Goal: Communication & Community: Answer question/provide support

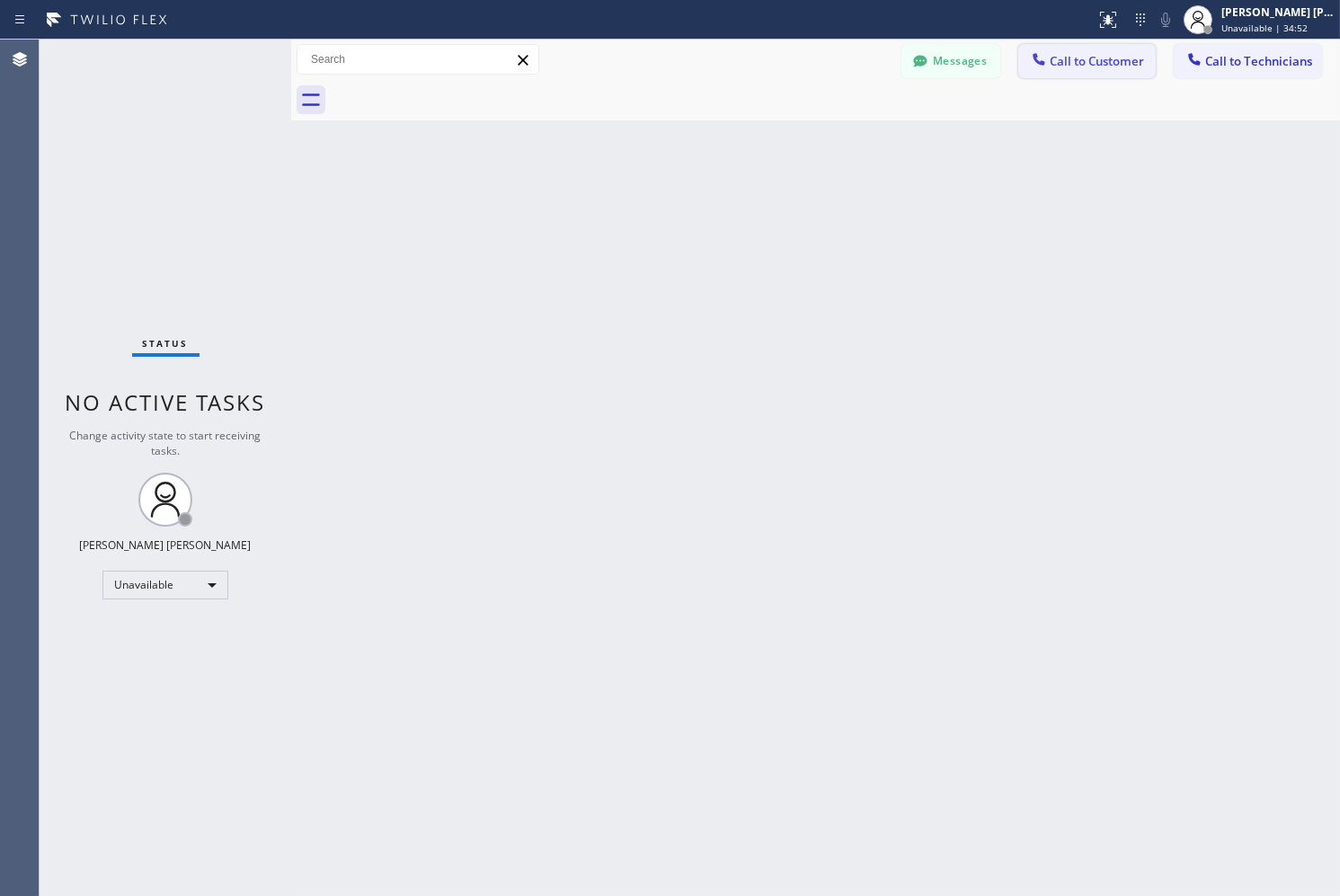
click at [1108, 69] on button "Call to Customer" at bounding box center [1087, 60] width 137 height 34
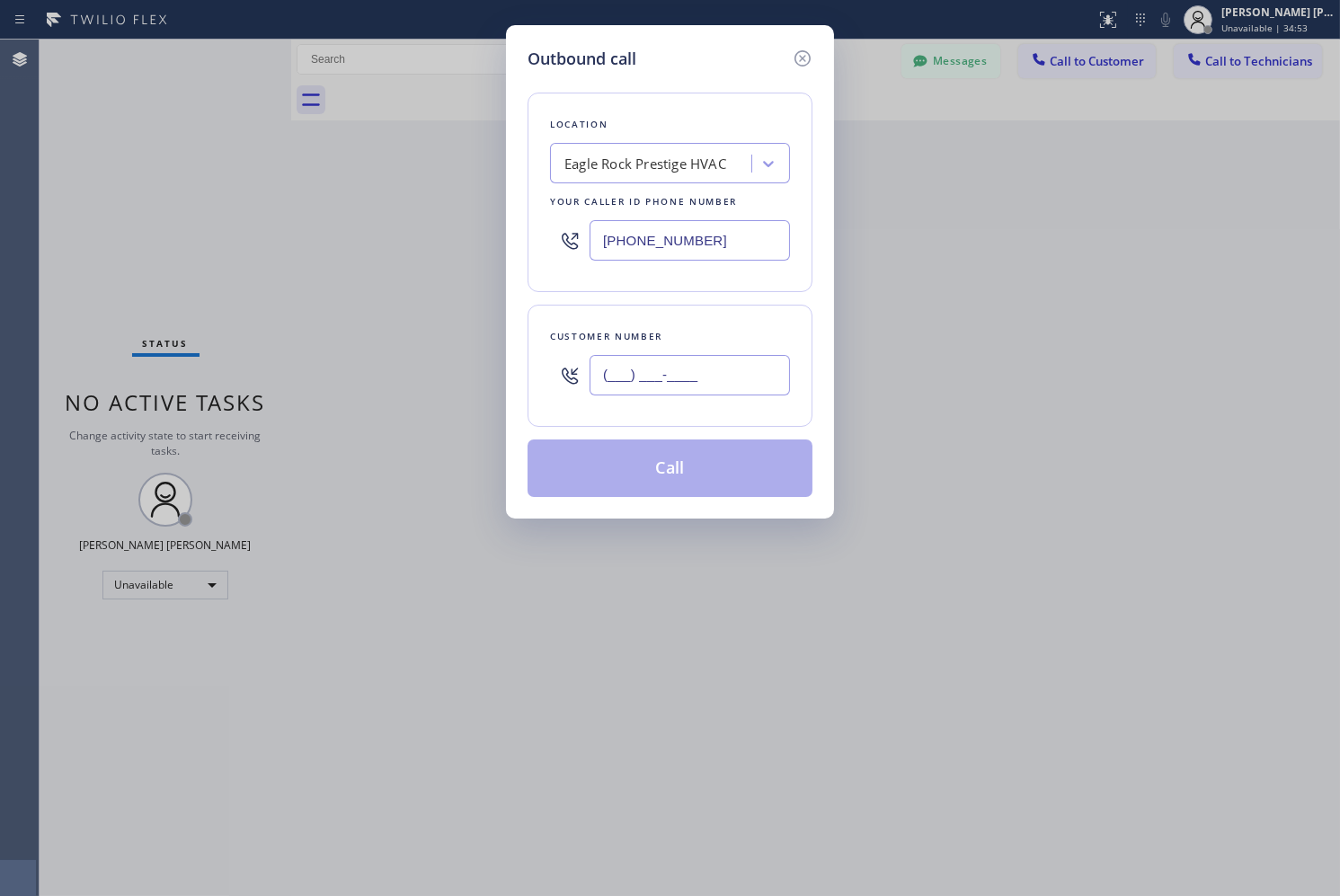
click at [783, 383] on input "(___) ___-____" at bounding box center [690, 376] width 200 height 41
paste input "415) 793-7015"
type input "[PHONE_NUMBER]"
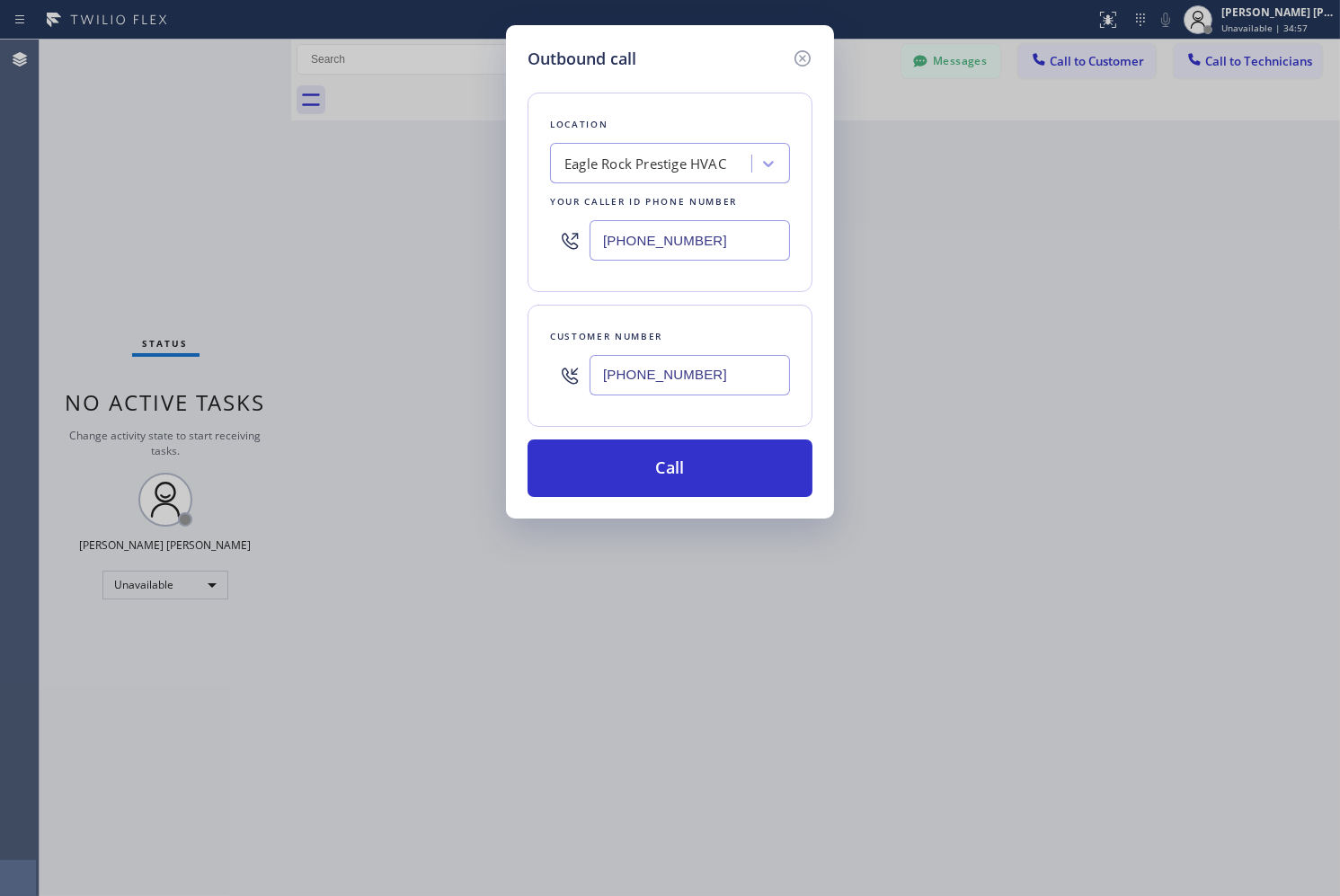
click at [632, 183] on div "Location [GEOGRAPHIC_DATA] Prestige HVAC Your caller id phone number [PHONE_NUM…" at bounding box center [670, 192] width 285 height 199
paste input "Los Feliz Heating and Air Conditioning Pro"
type input "Los Feliz Heating and Air Conditioning Pro"
click at [648, 225] on div "Los Feliz Heating and Air Conditioning Pro" at bounding box center [670, 210] width 240 height 51
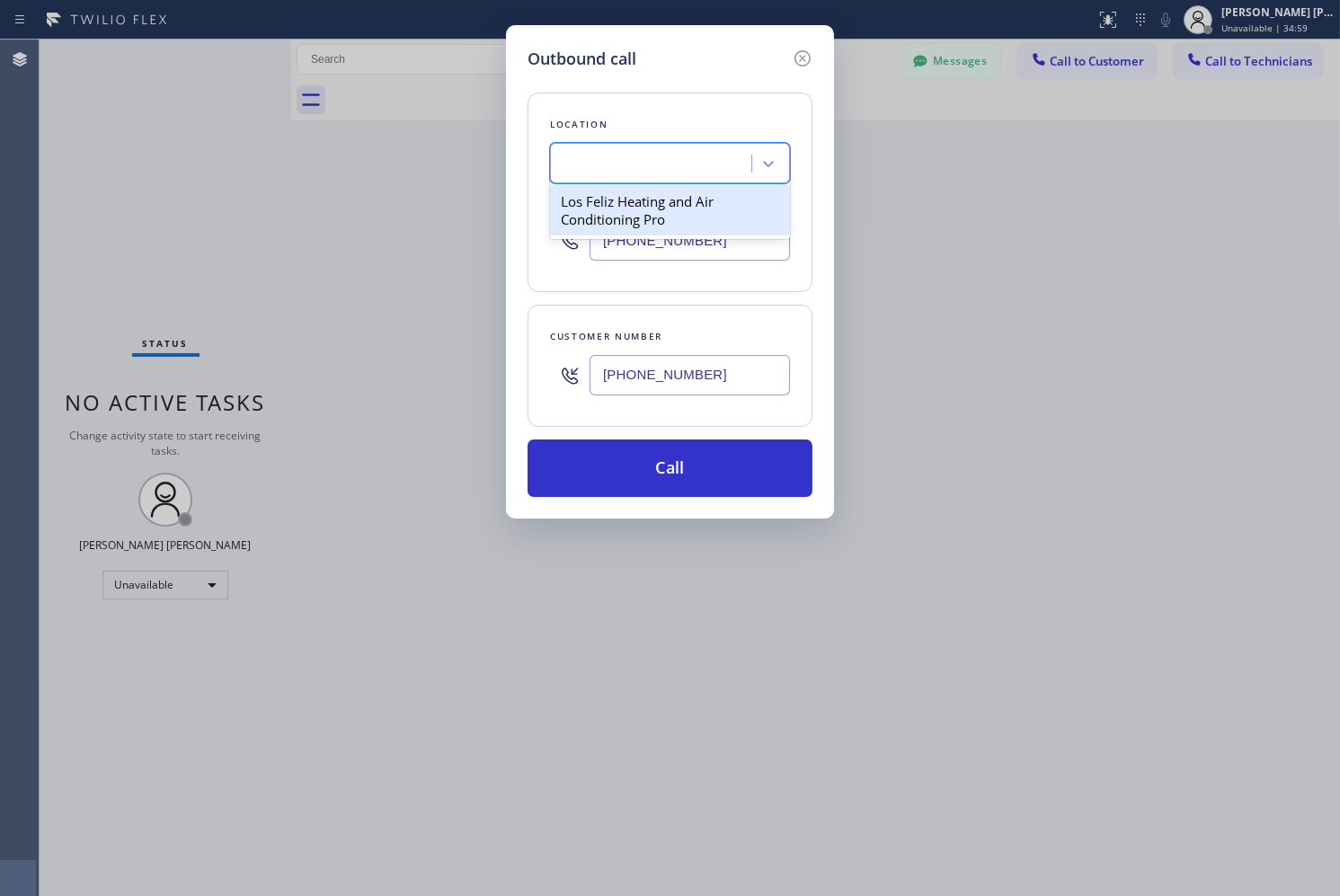
type input "[PHONE_NUMBER]"
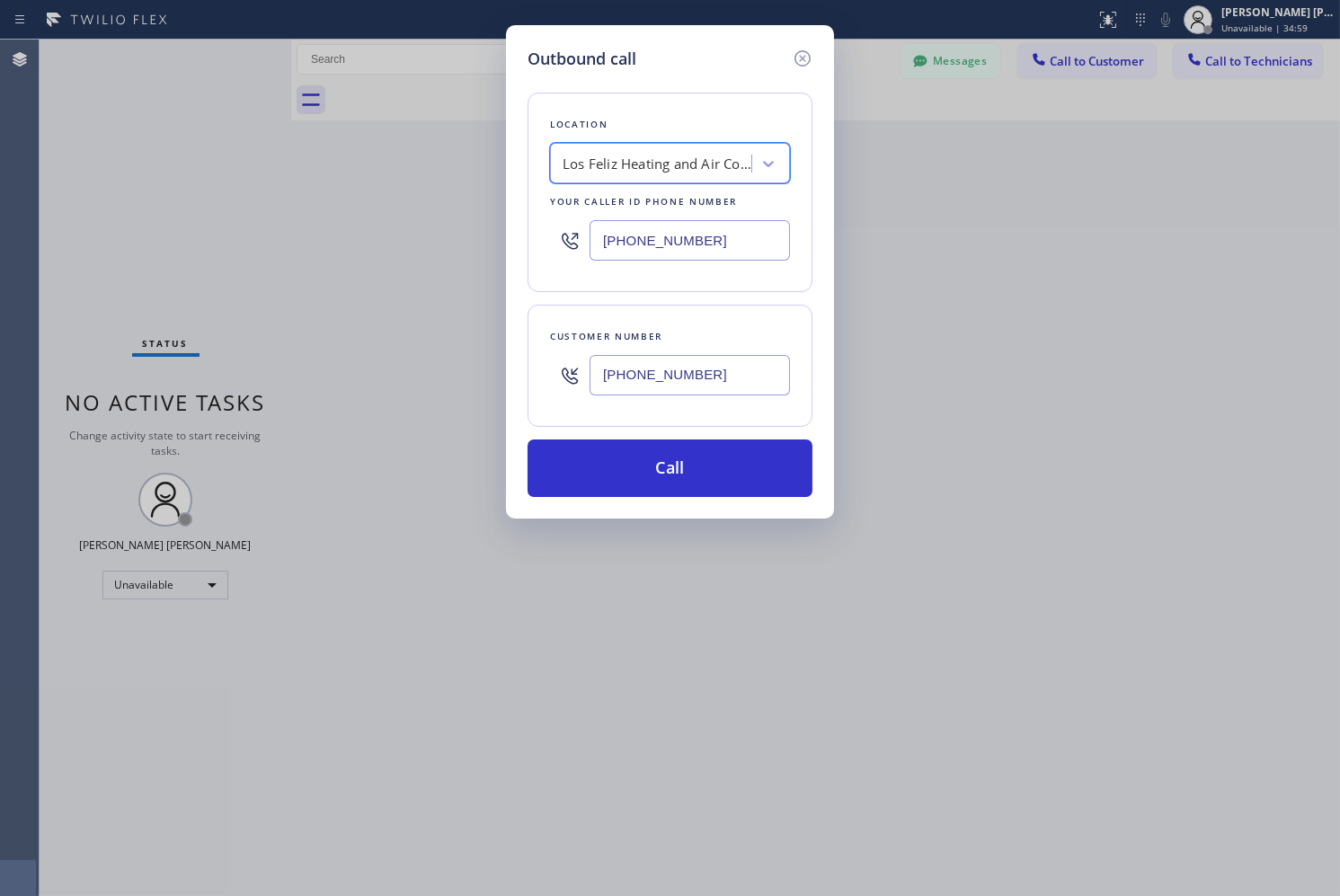
scroll to position [0, 2]
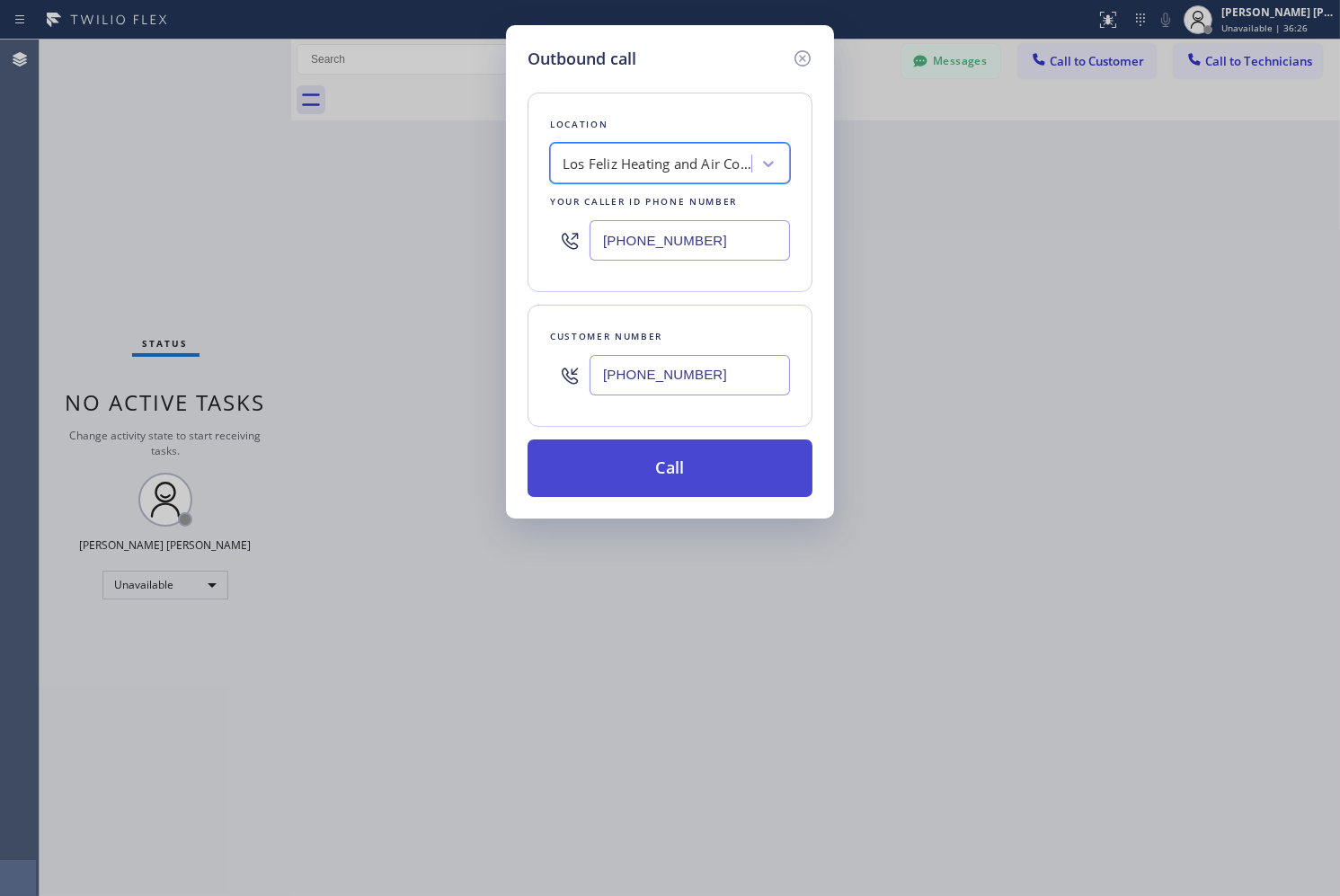
click at [757, 487] on button "Call" at bounding box center [670, 468] width 285 height 57
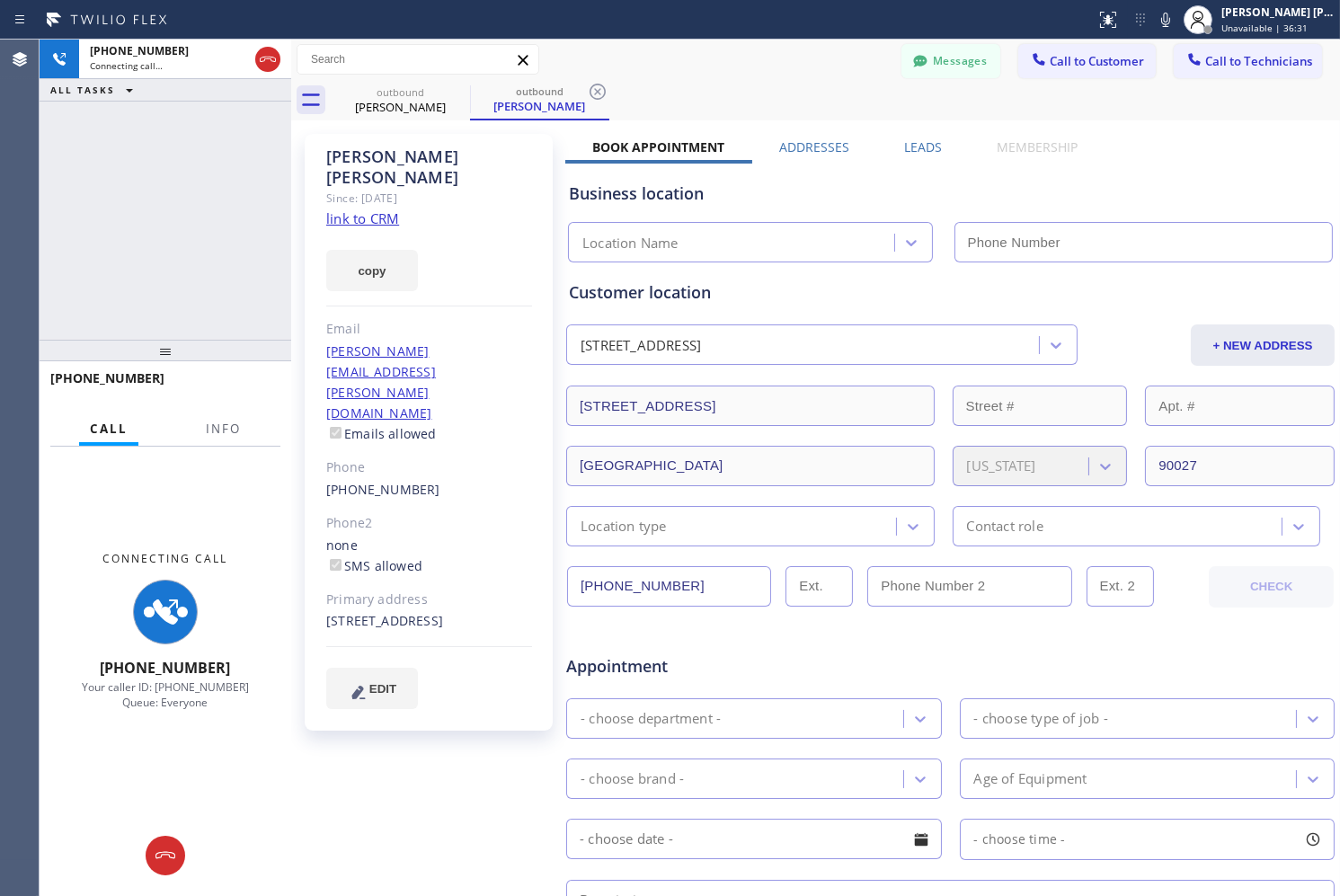
type input "[PHONE_NUMBER]"
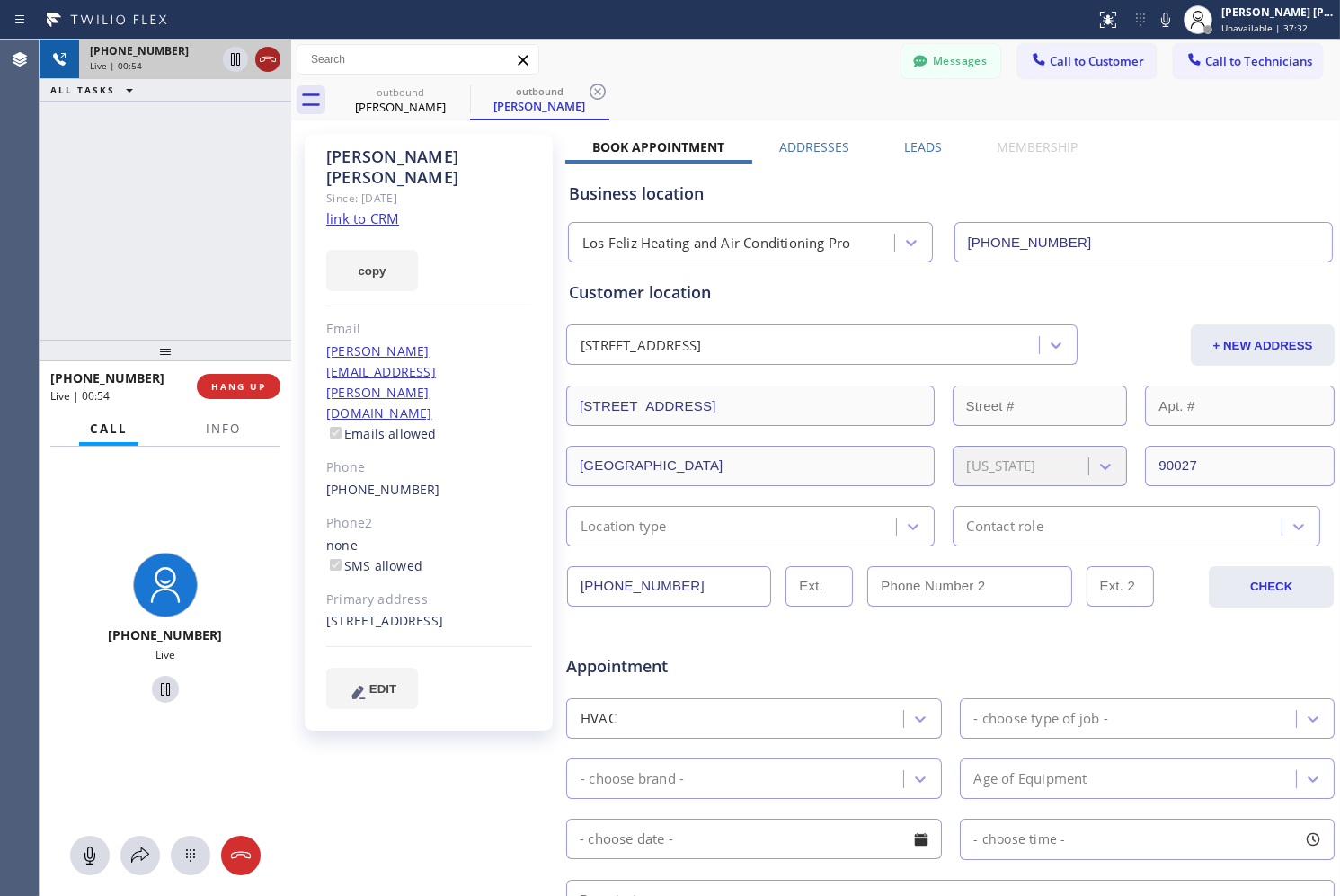
click at [267, 51] on icon at bounding box center [268, 59] width 21 height 21
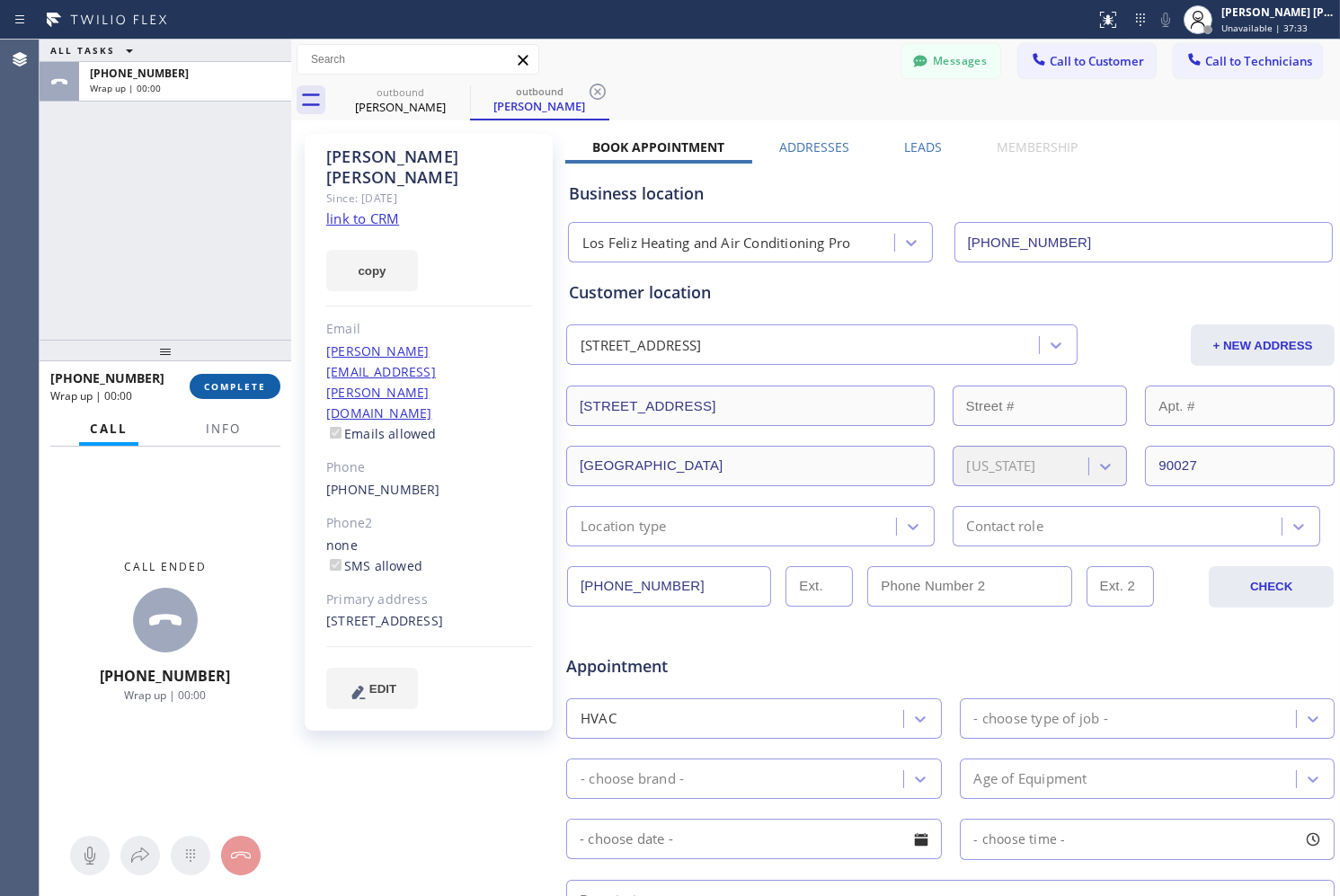
click at [222, 378] on button "COMPLETE" at bounding box center [235, 386] width 91 height 25
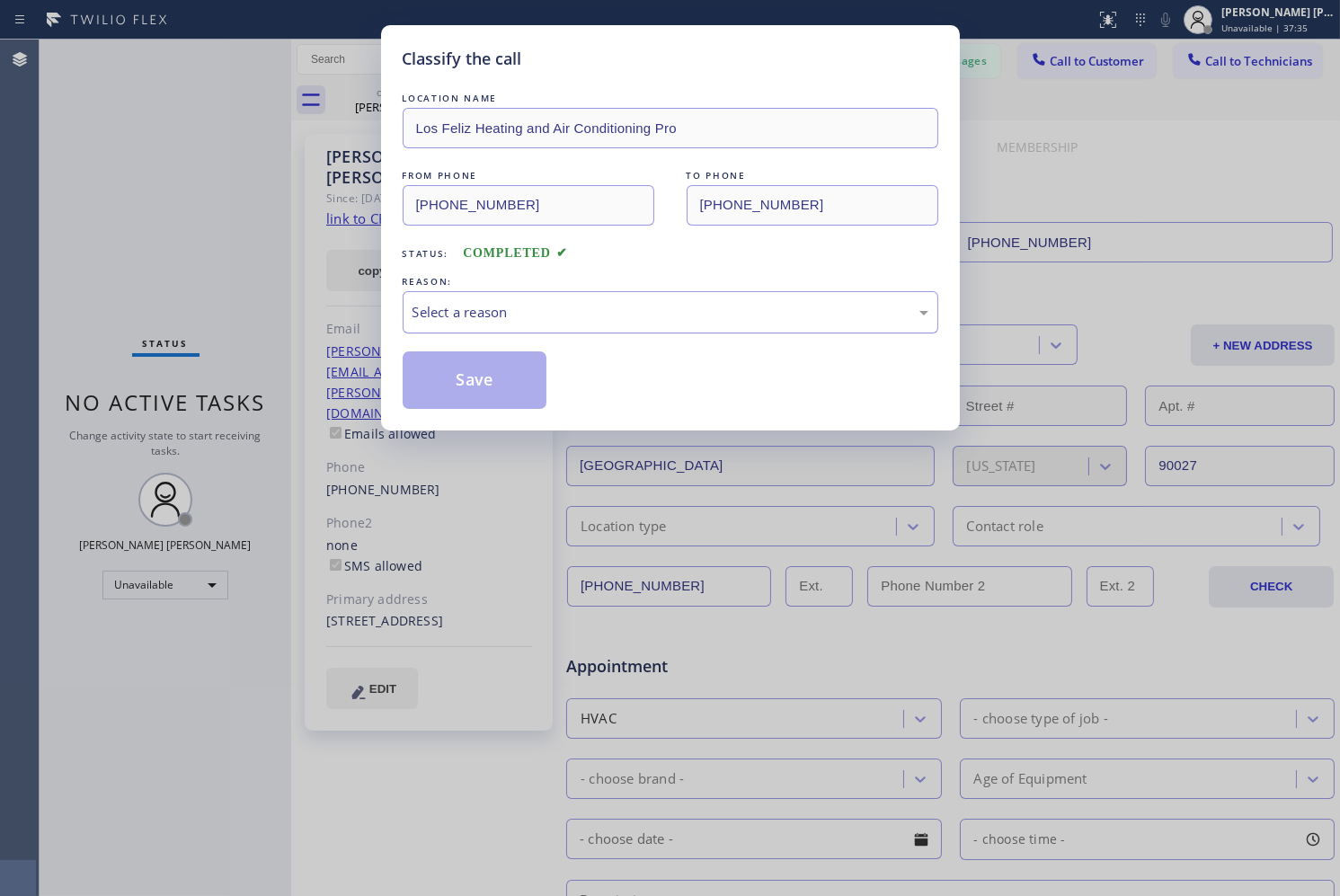
click at [667, 312] on div "Select a reason" at bounding box center [670, 311] width 516 height 20
click at [479, 384] on button "Save" at bounding box center [475, 379] width 145 height 57
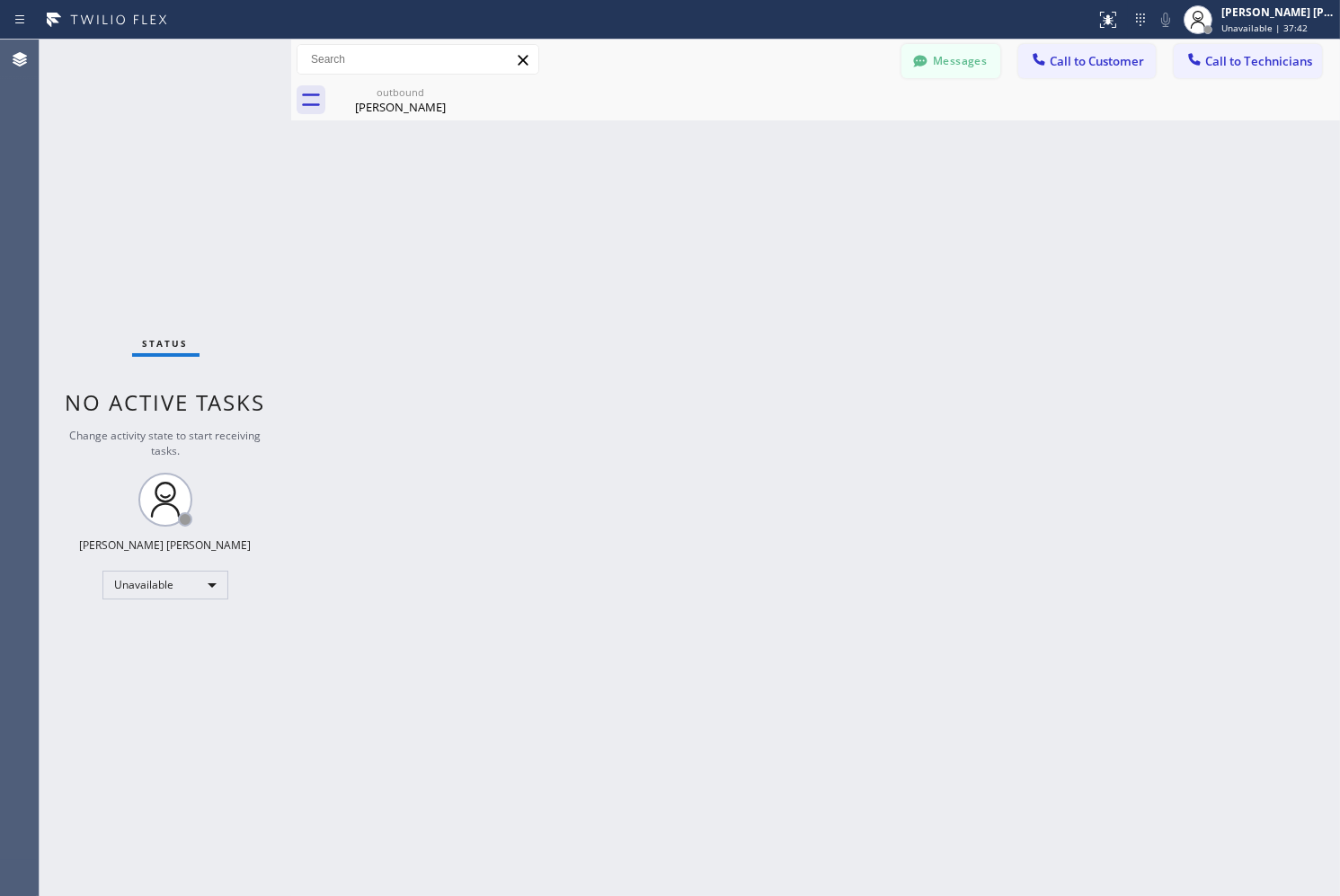
click at [974, 57] on button "Messages" at bounding box center [952, 60] width 99 height 34
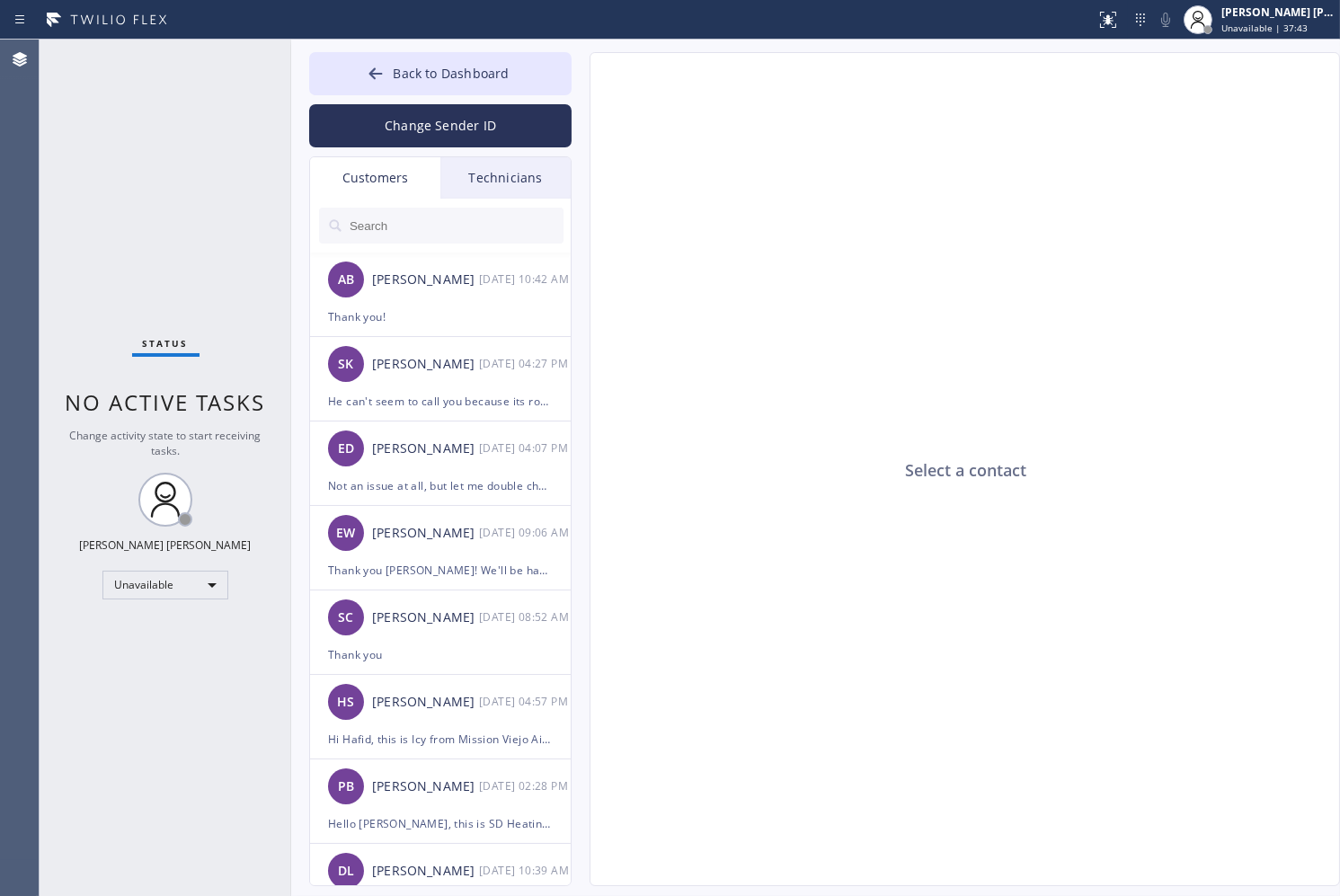
click at [479, 209] on input "text" at bounding box center [456, 225] width 216 height 36
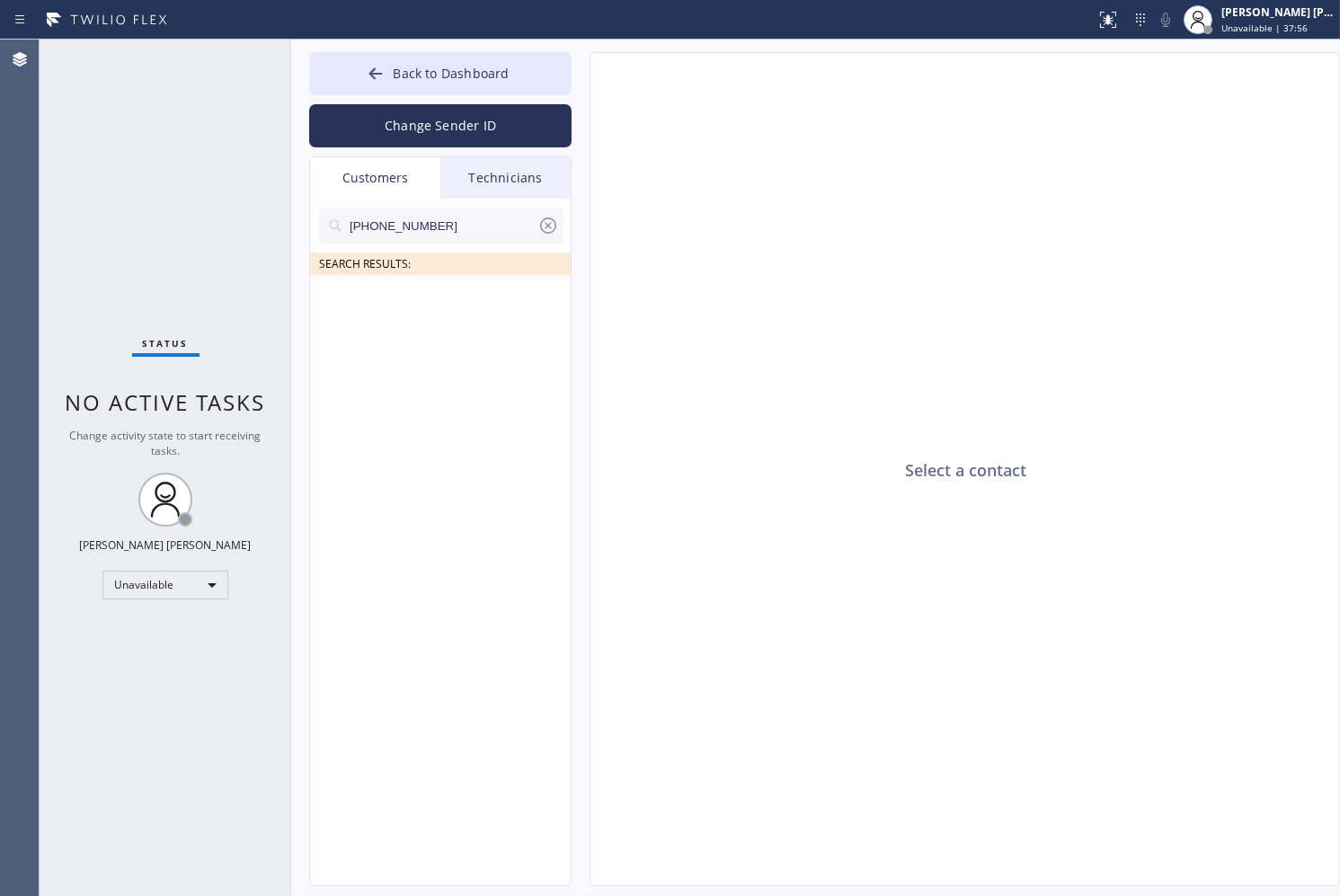
click at [472, 226] on input "[PHONE_NUMBER]" at bounding box center [443, 225] width 190 height 36
click at [472, 226] on input "(415) 793-701_" at bounding box center [443, 225] width 190 height 36
type input "(415) 793-701"
click at [491, 301] on div at bounding box center [442, 338] width 263 height 125
click at [492, 308] on div "--:--" at bounding box center [525, 301] width 93 height 20
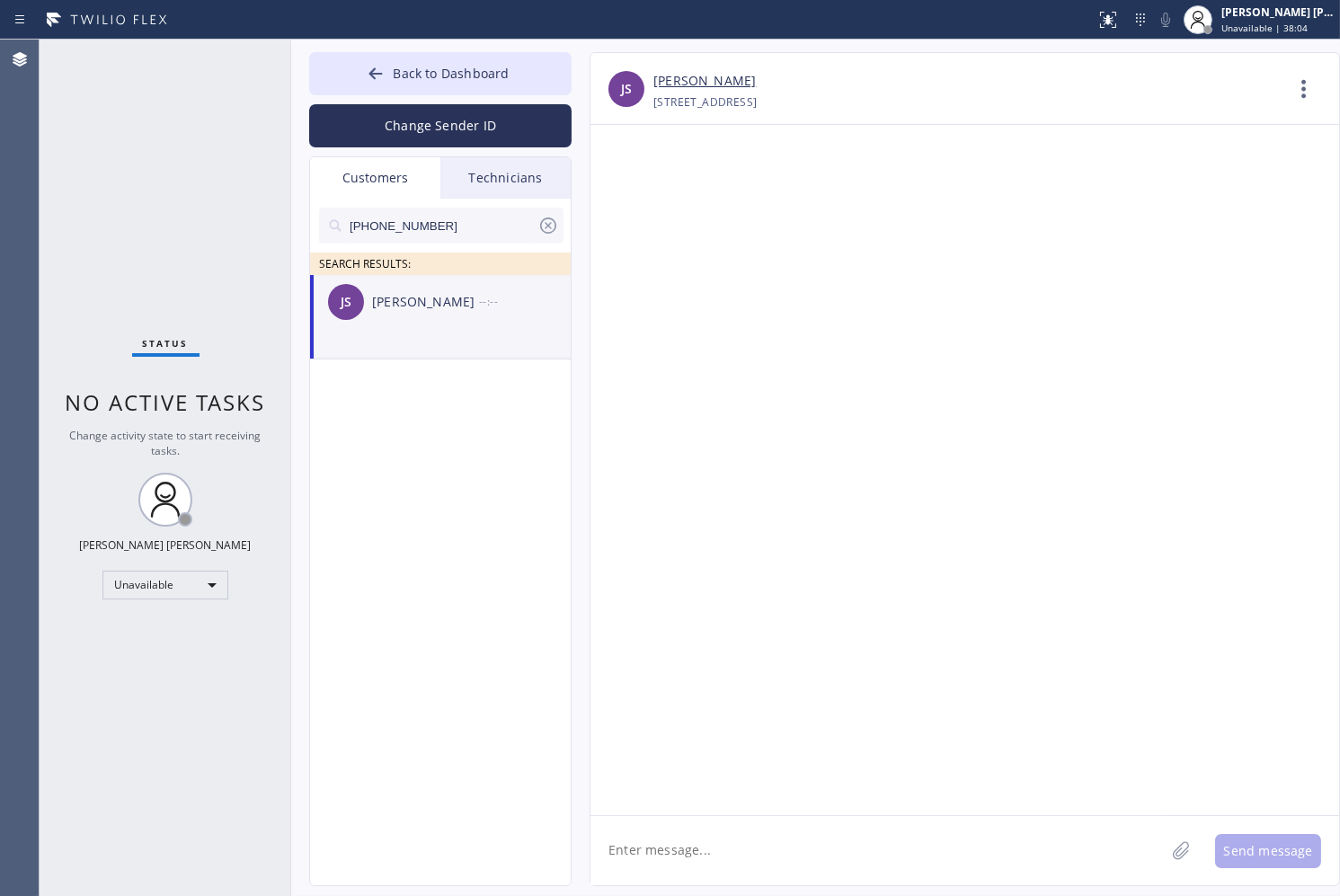
click at [805, 840] on textarea at bounding box center [878, 850] width 574 height 69
paste textarea "Los Feliz Heating and Air Conditioning Pro"
click at [1072, 855] on textarea "Hello [PERSON_NAME], this is from Los Feliz Heating and Air Conditioning Pro," at bounding box center [894, 850] width 607 height 69
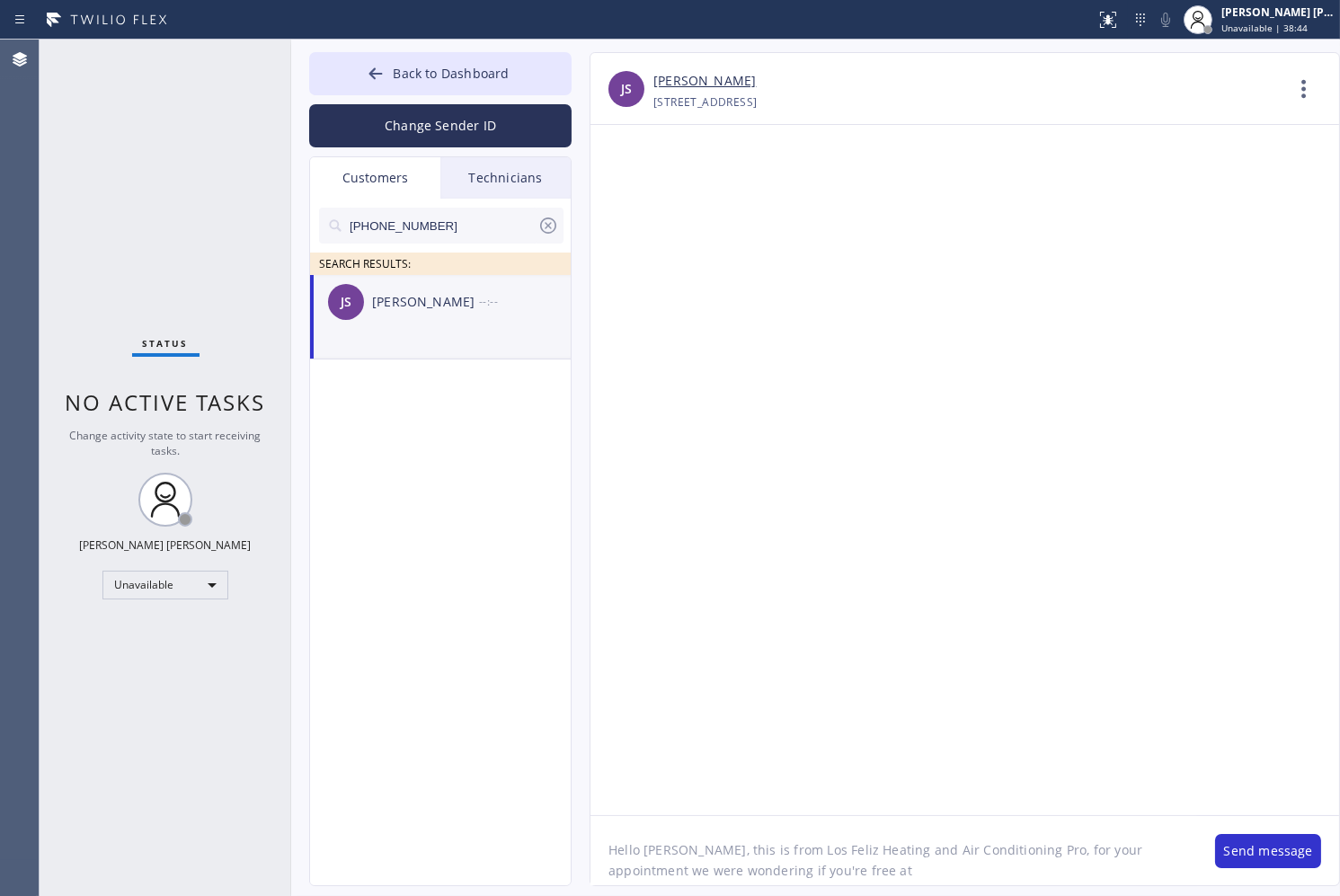
paste textarea "9am - 12pm"
type textarea "Hello [PERSON_NAME], this is from Los Feliz Heating and Air Conditioning Pro, f…"
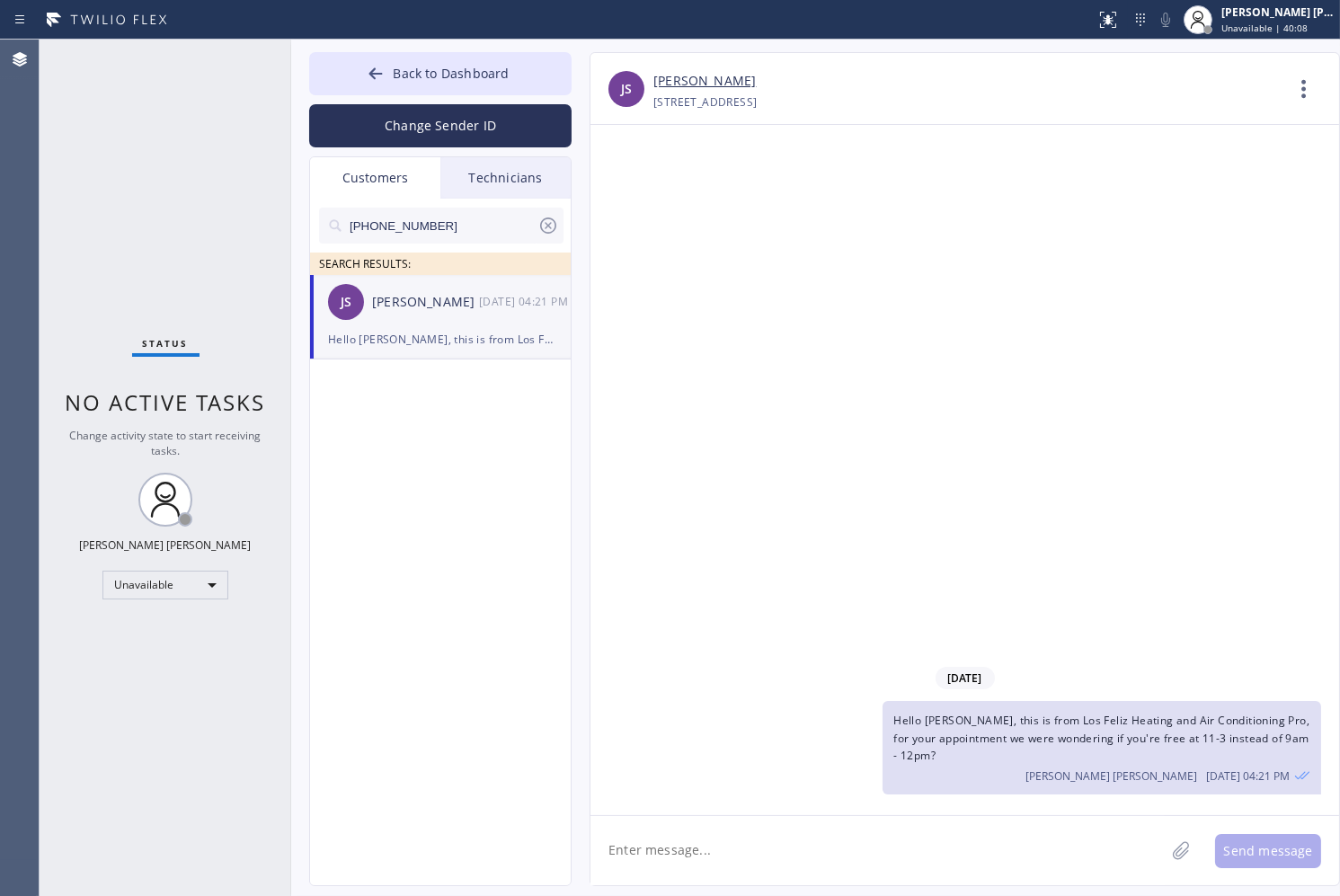
click at [992, 472] on div "[DATE] Hello [PERSON_NAME], this is from Los Feliz Heating and Air Conditioning…" at bounding box center [965, 470] width 749 height 691
click at [447, 55] on button "Back to Dashboard" at bounding box center [441, 74] width 263 height 43
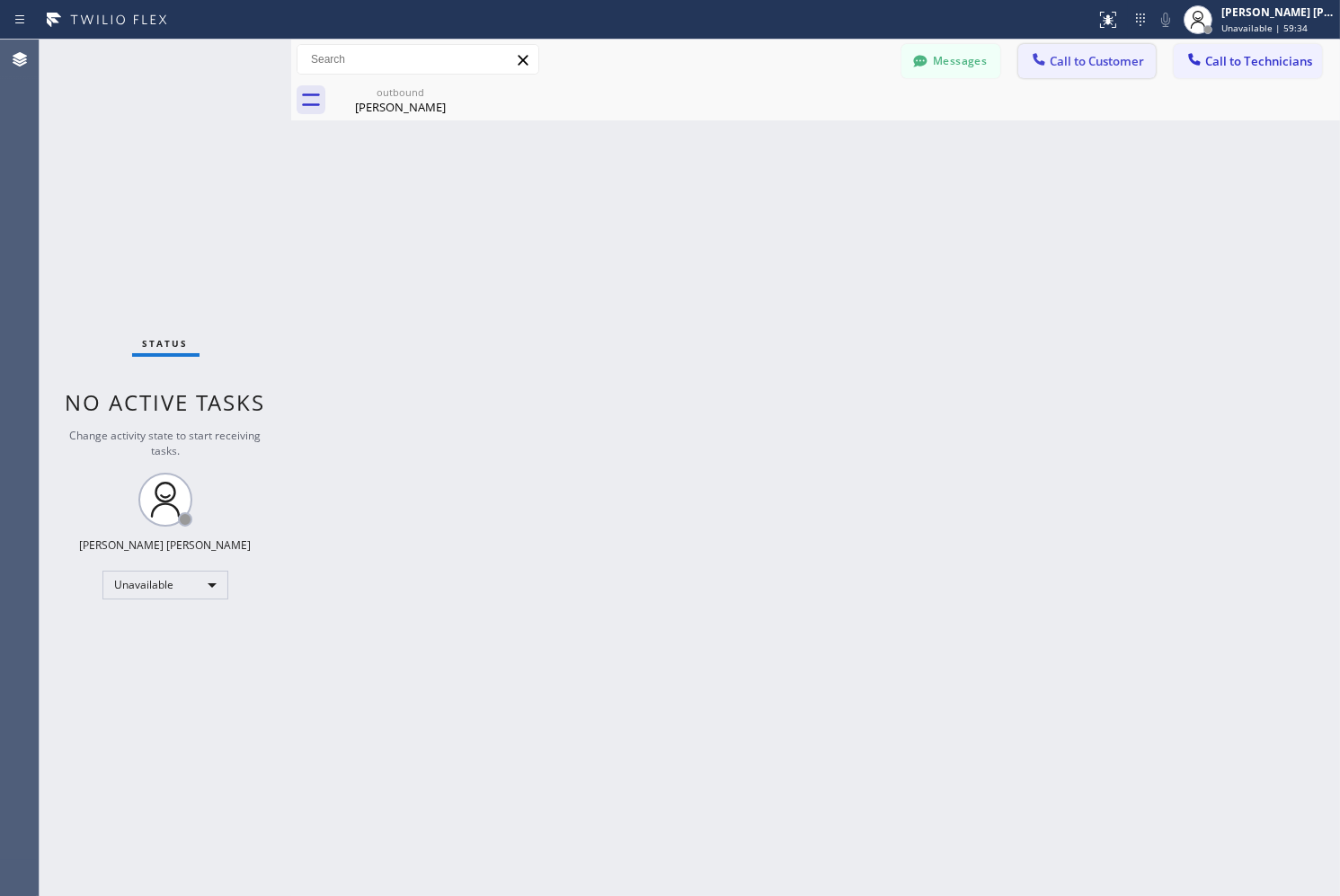
click at [1105, 67] on span "Call to Customer" at bounding box center [1097, 61] width 94 height 17
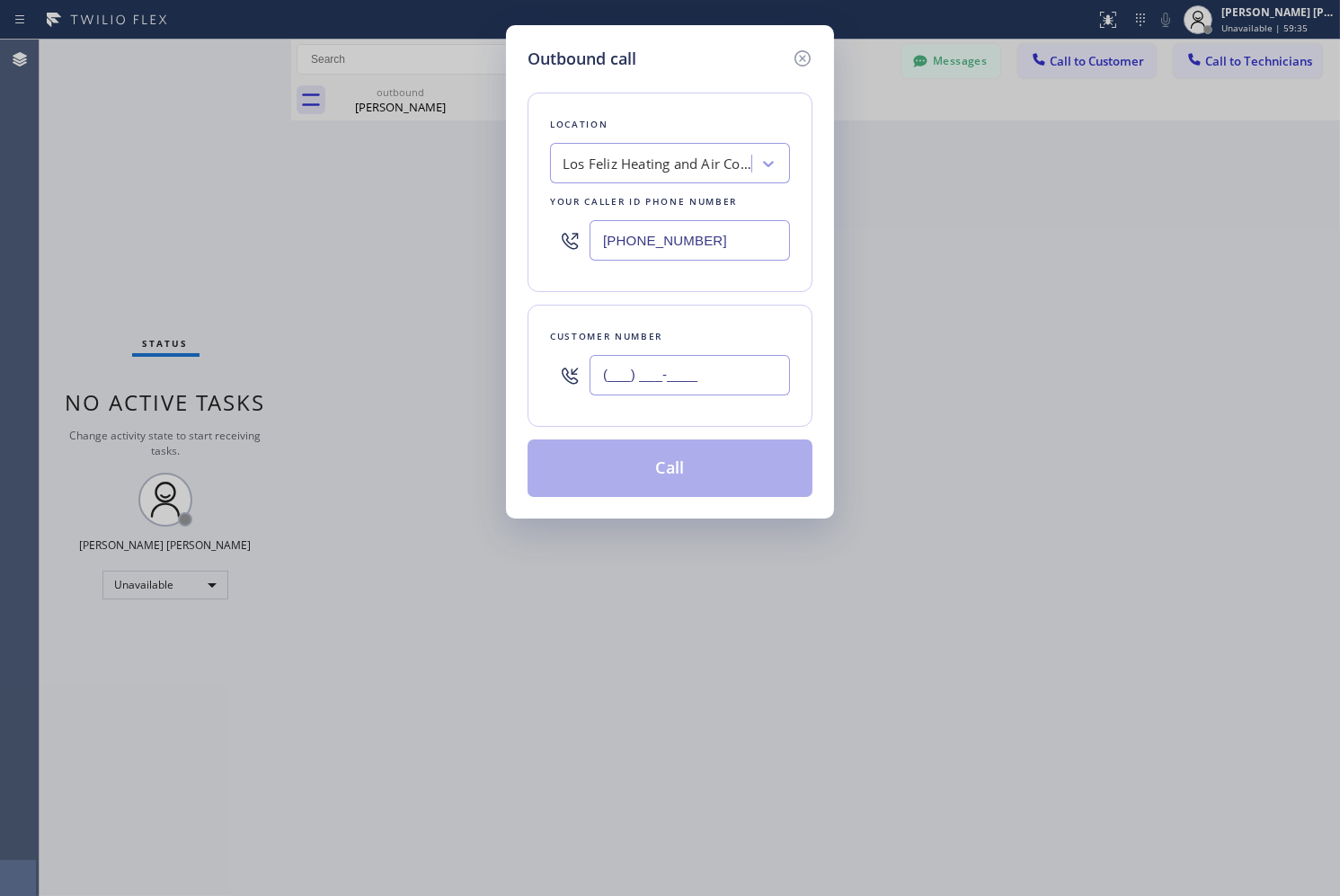
click at [686, 356] on input "(___) ___-____" at bounding box center [690, 376] width 200 height 41
paste input "310) 683-9077"
type input "[PHONE_NUMBER]"
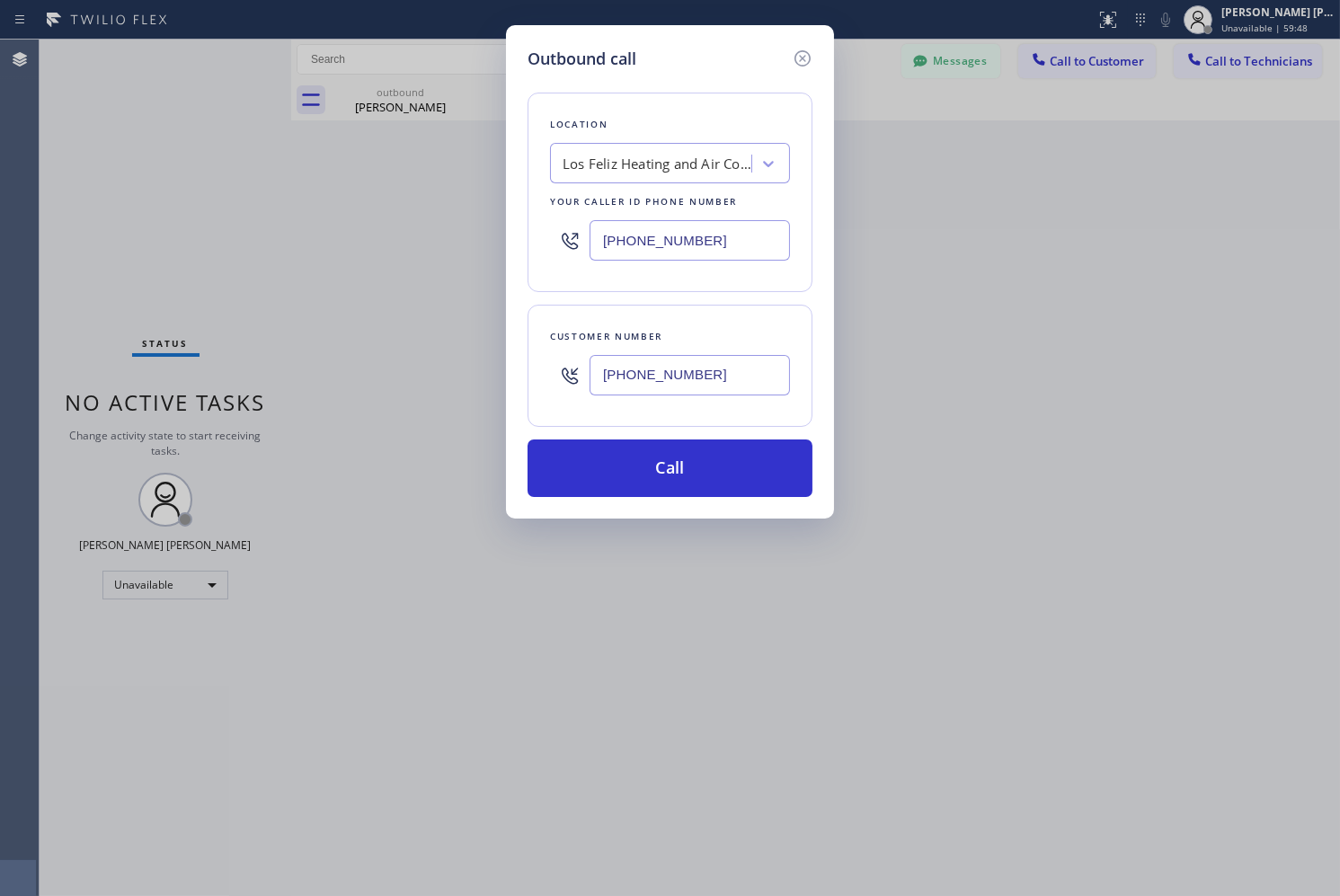
click at [704, 228] on input "[PHONE_NUMBER]" at bounding box center [690, 240] width 200 height 41
paste input "___) ___-____"
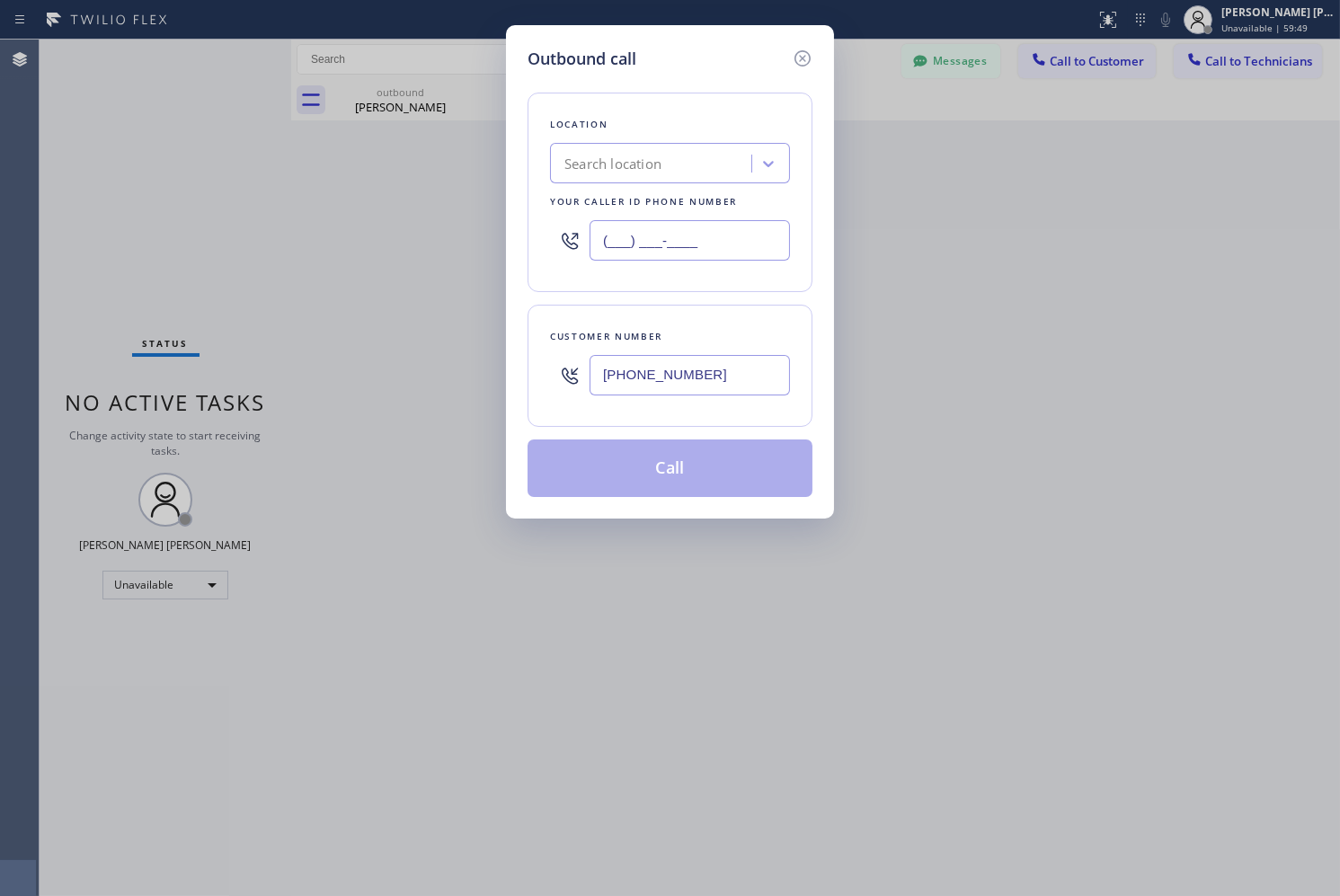
paste input "text"
type input "(___) ___-____"
click at [697, 167] on div "Search location" at bounding box center [653, 163] width 196 height 31
paste input "Marvel Electricians Anaheim"
type input "Marvel Electricians Anaheim"
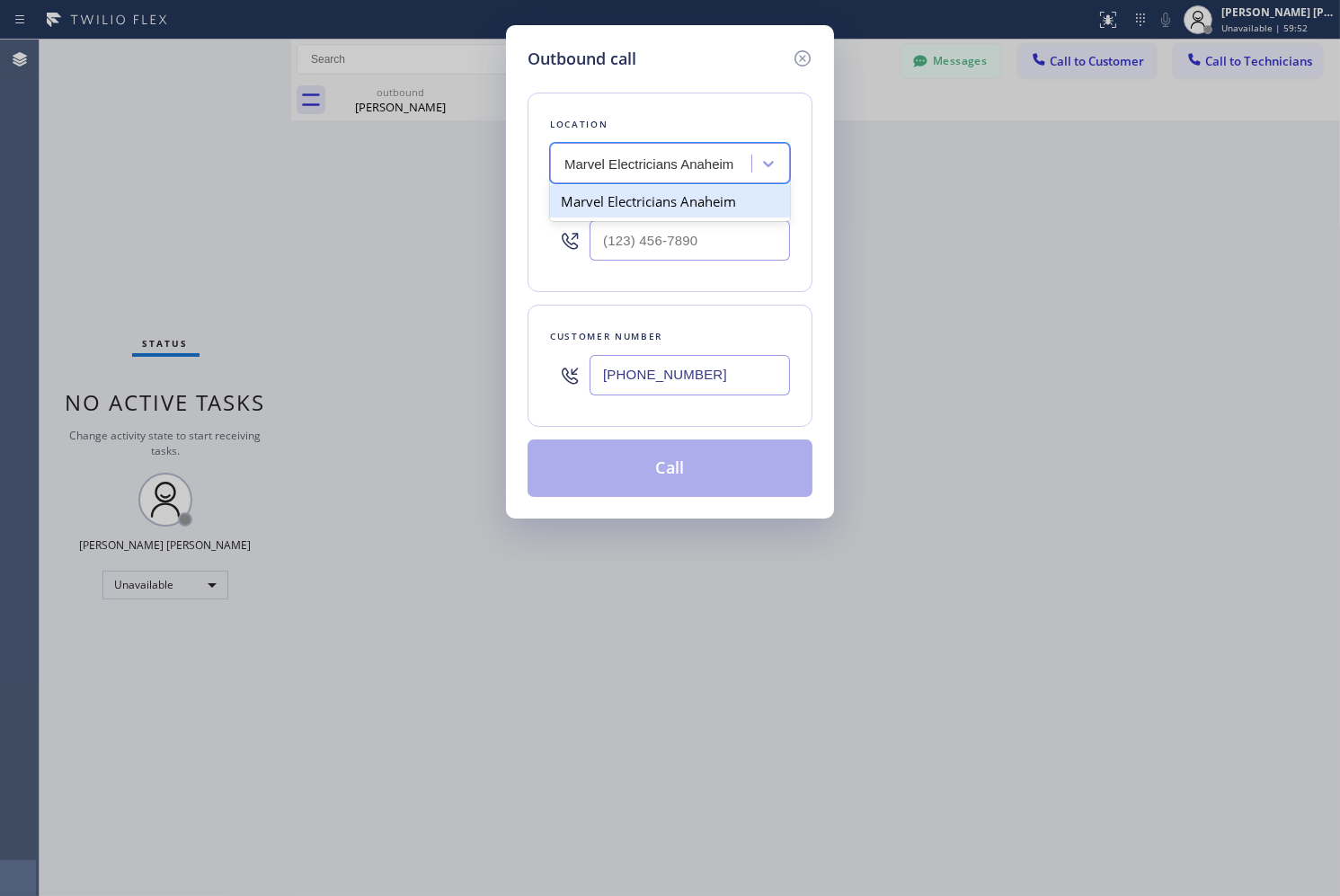
click at [706, 212] on div "Marvel Electricians Anaheim" at bounding box center [670, 200] width 240 height 32
type input "[PHONE_NUMBER]"
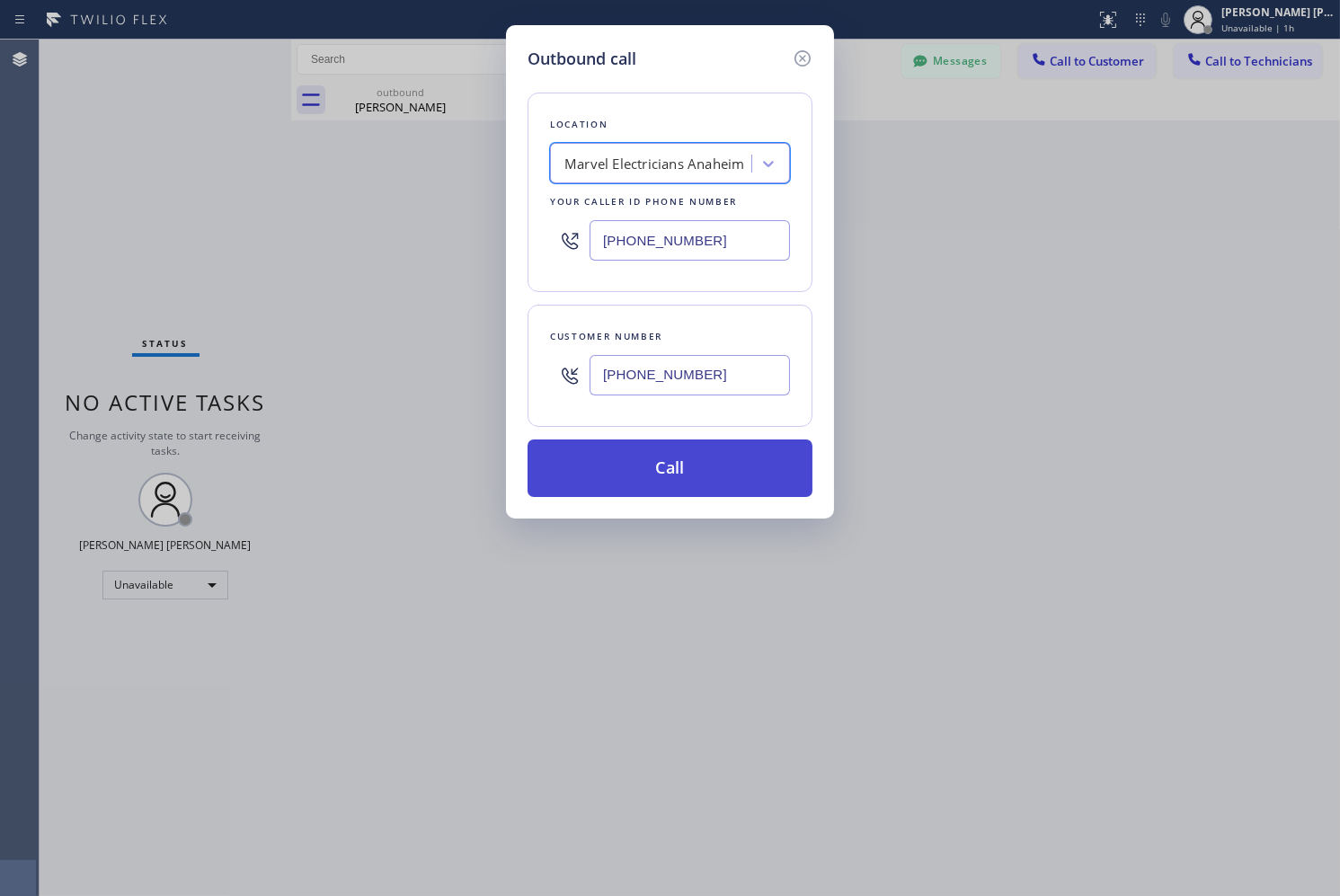
click at [762, 454] on button "Call" at bounding box center [670, 468] width 285 height 57
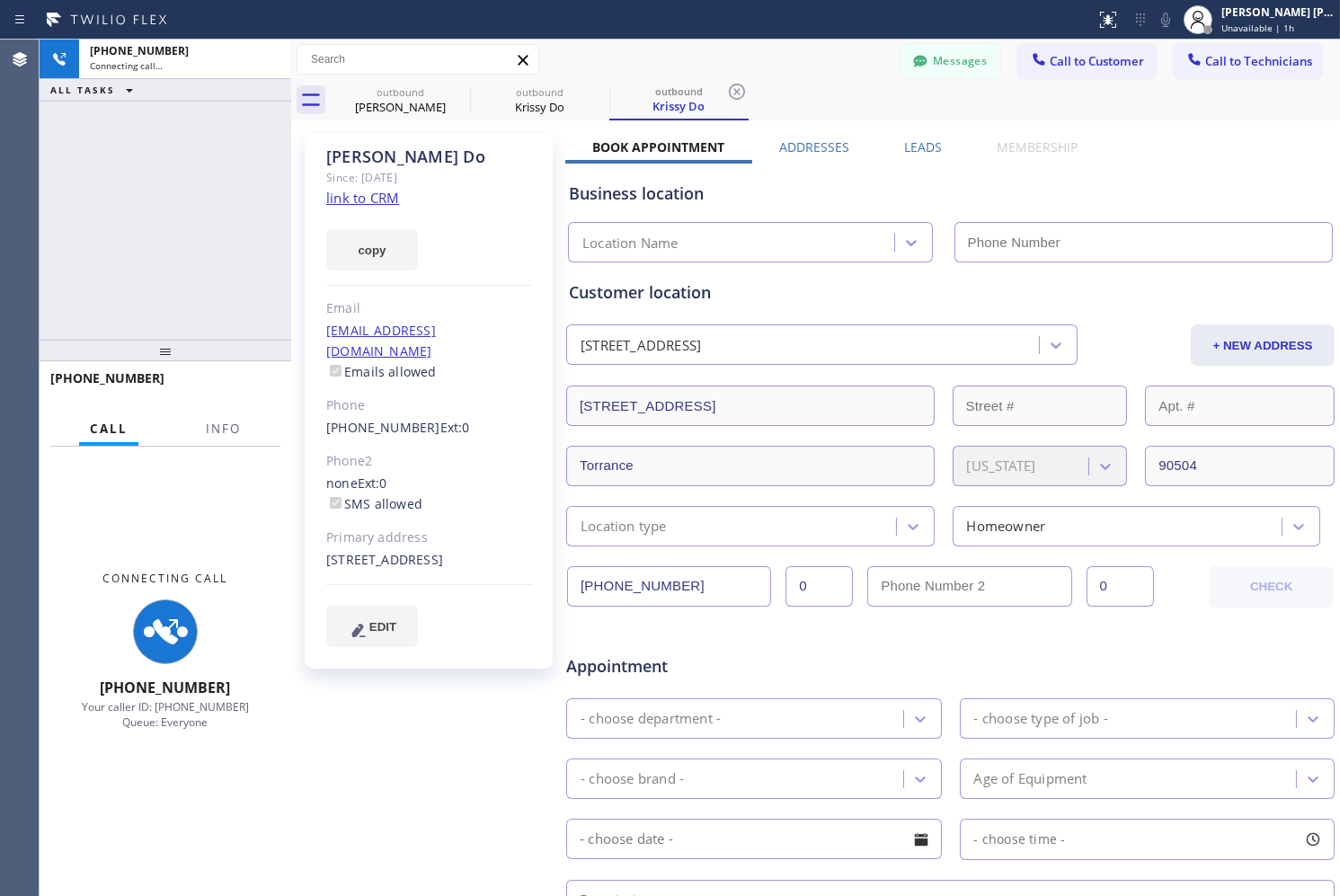
type input "[PHONE_NUMBER]"
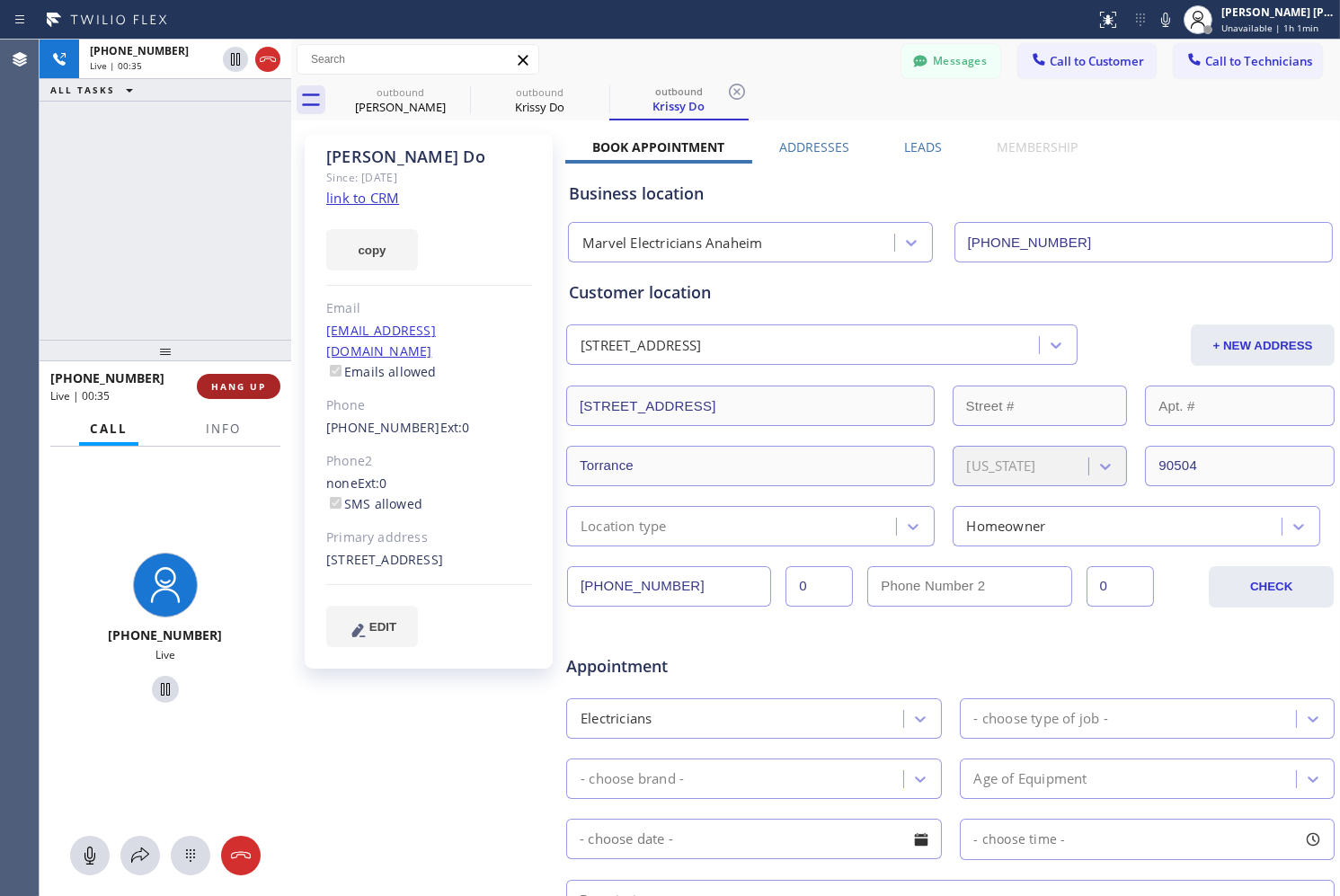
click at [263, 387] on span "HANG UP" at bounding box center [238, 386] width 54 height 13
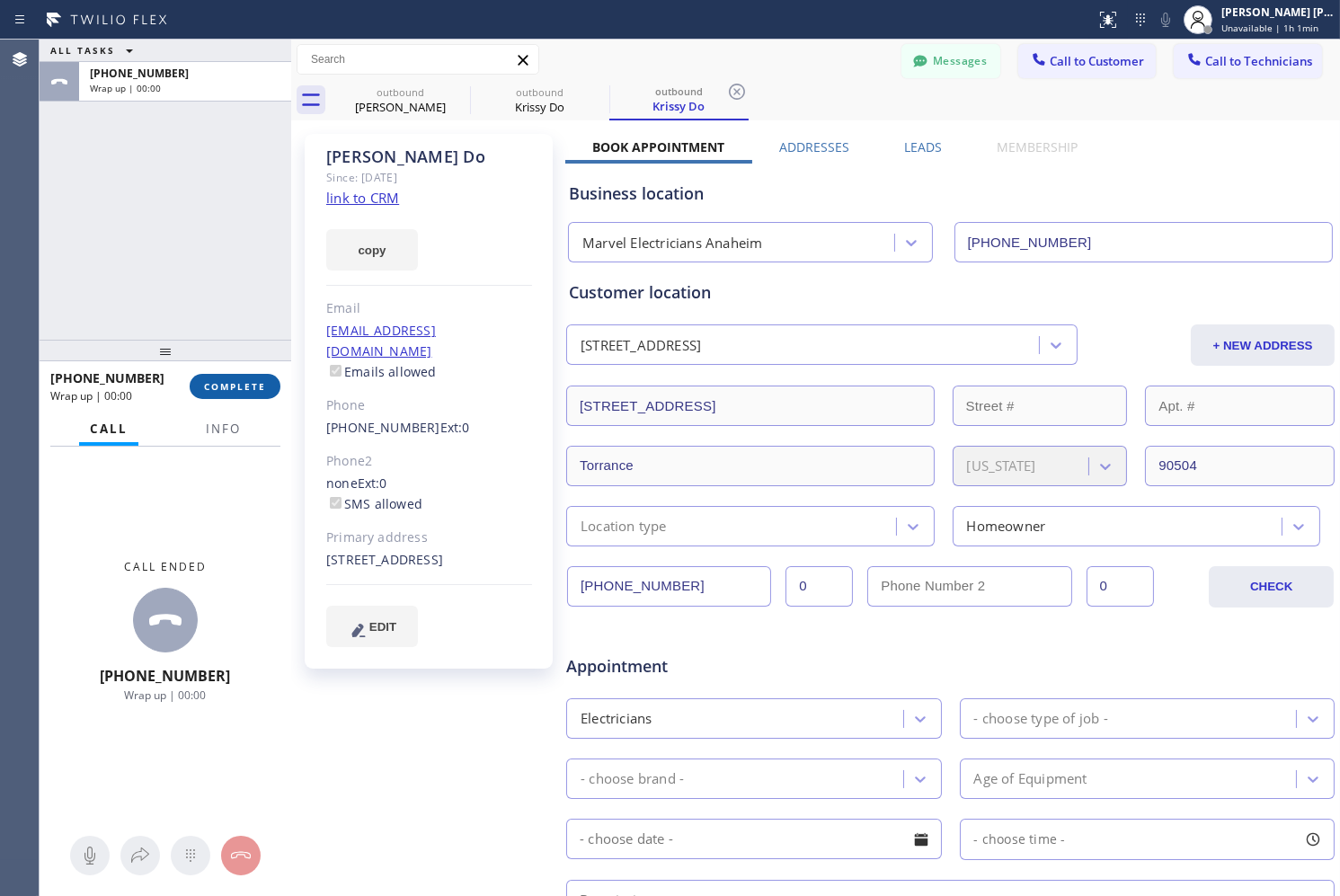
click at [263, 387] on span "COMPLETE" at bounding box center [235, 386] width 62 height 13
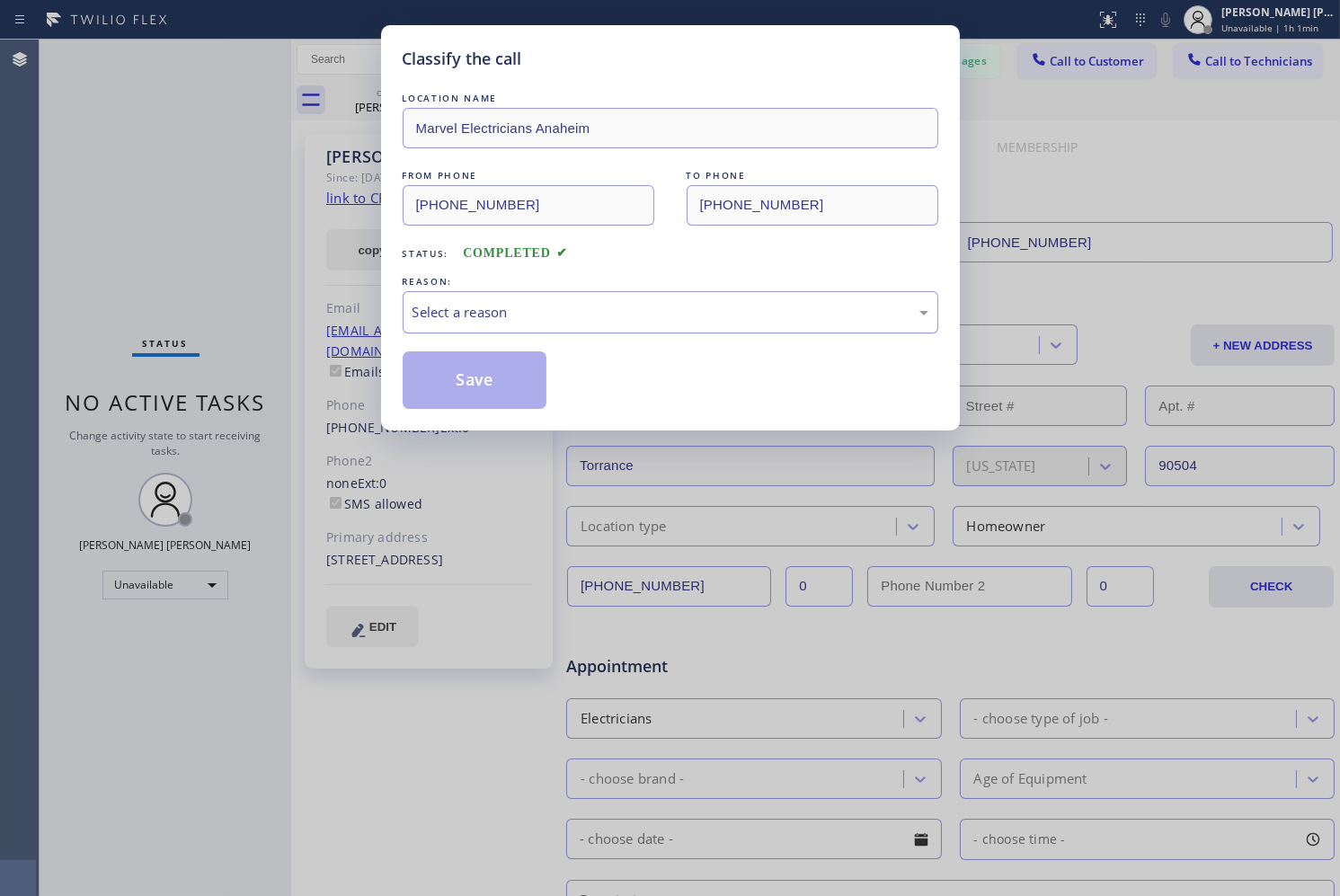
click at [454, 318] on div "Select a reason" at bounding box center [670, 311] width 516 height 20
click at [501, 381] on button "Save" at bounding box center [475, 379] width 145 height 57
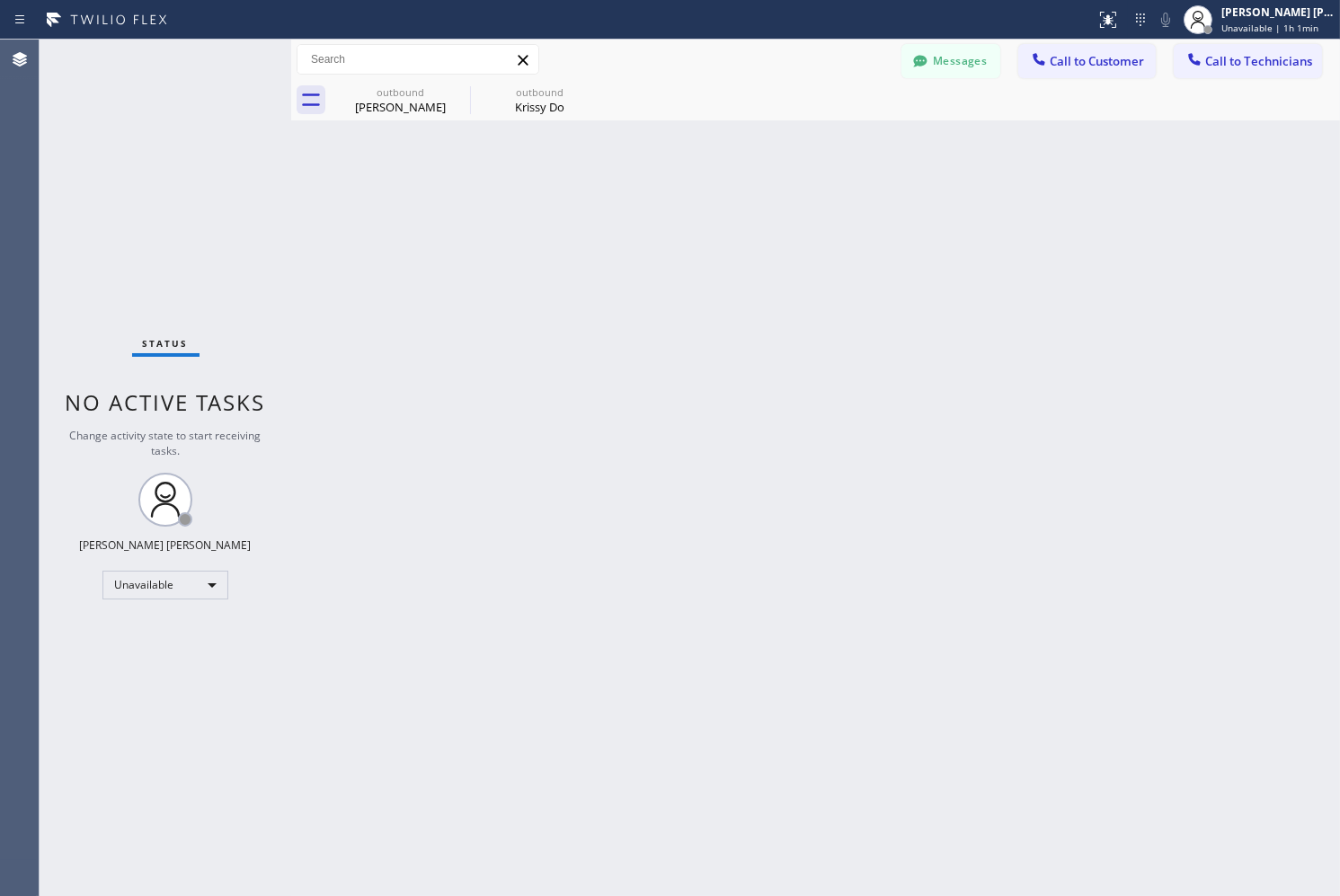
drag, startPoint x: 974, startPoint y: 64, endPoint x: 965, endPoint y: 59, distance: 10.3
click at [972, 64] on button "Messages" at bounding box center [952, 60] width 99 height 34
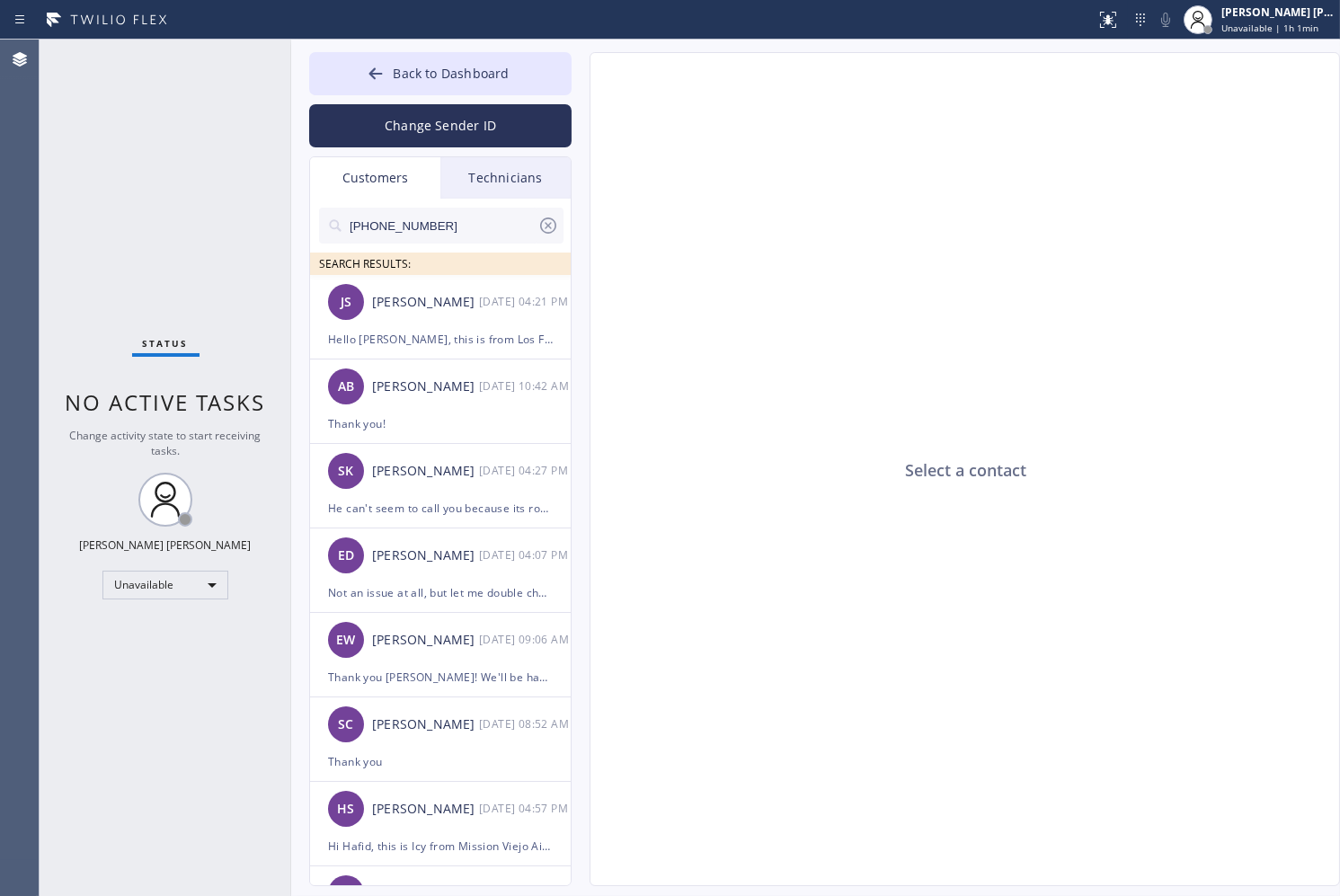
click at [518, 228] on input "[PHONE_NUMBER]" at bounding box center [443, 225] width 190 height 36
paste input "310) 683-9077"
type input "[PHONE_NUMBER]"
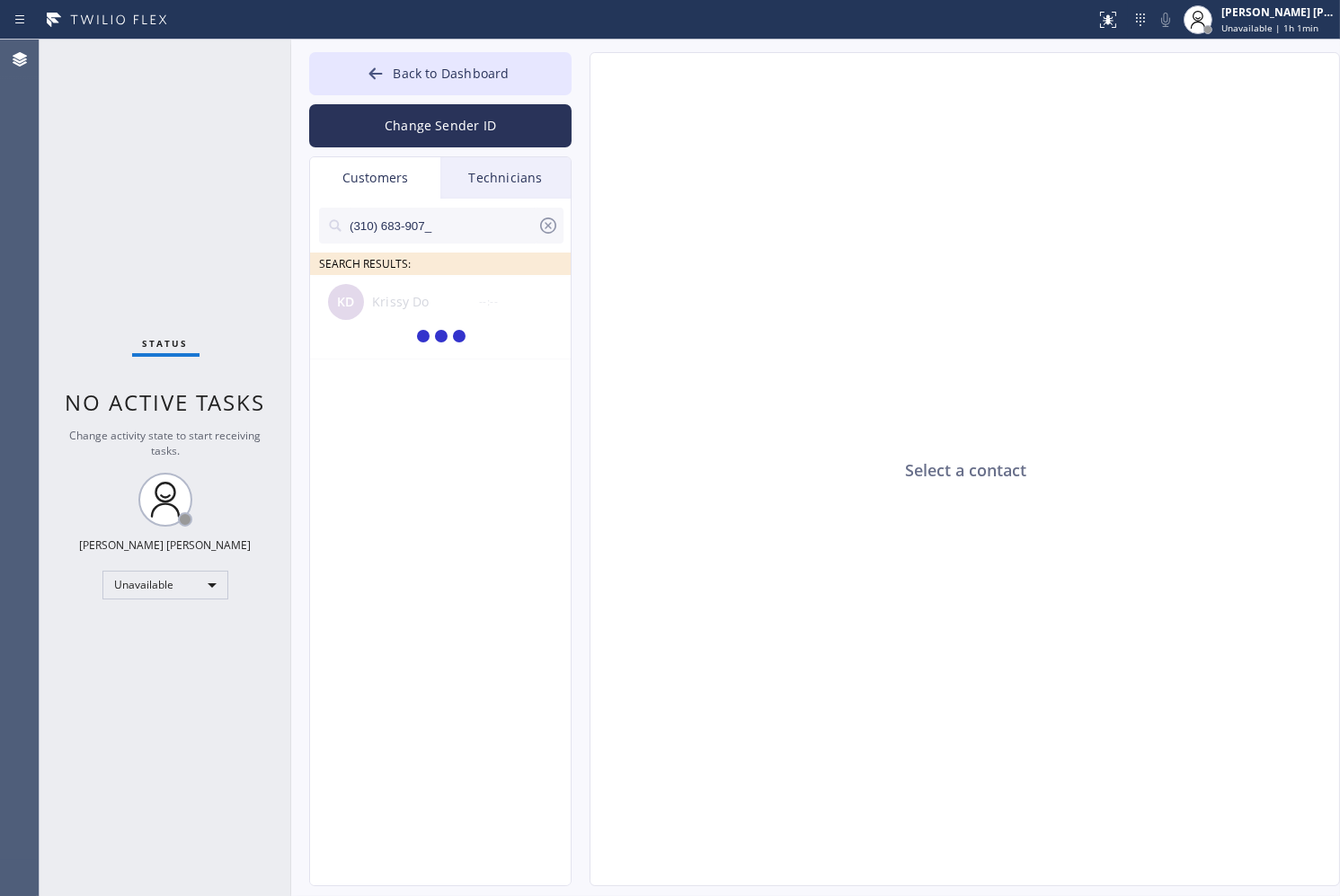
click at [518, 228] on input "(310) 683-907_" at bounding box center [443, 225] width 190 height 36
type input "(310) 683-907"
click at [532, 288] on div "KD Krissy Do --:--" at bounding box center [442, 302] width 263 height 54
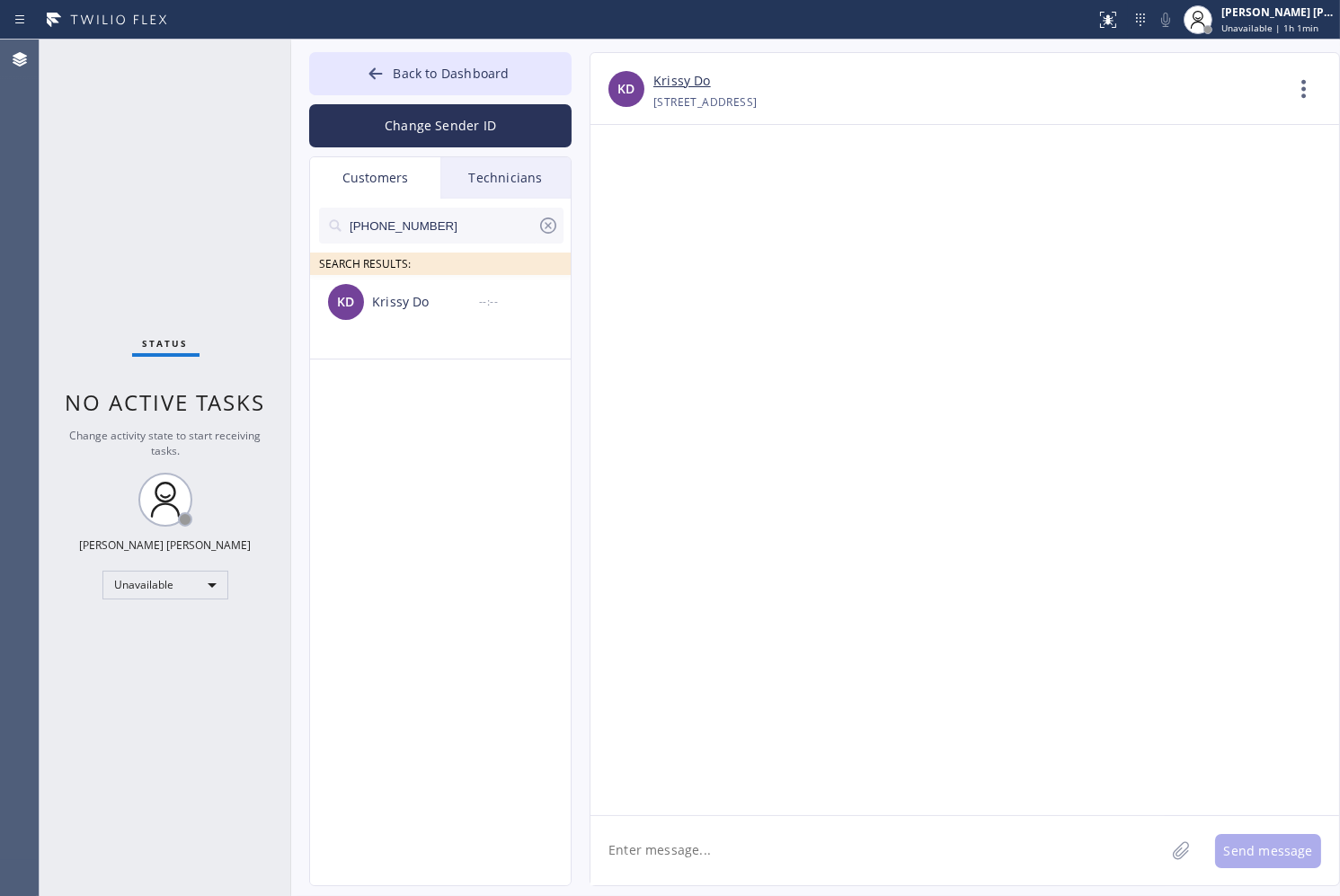
click at [981, 859] on textarea at bounding box center [878, 850] width 574 height 69
paste textarea "Marvel Electricians Anaheim"
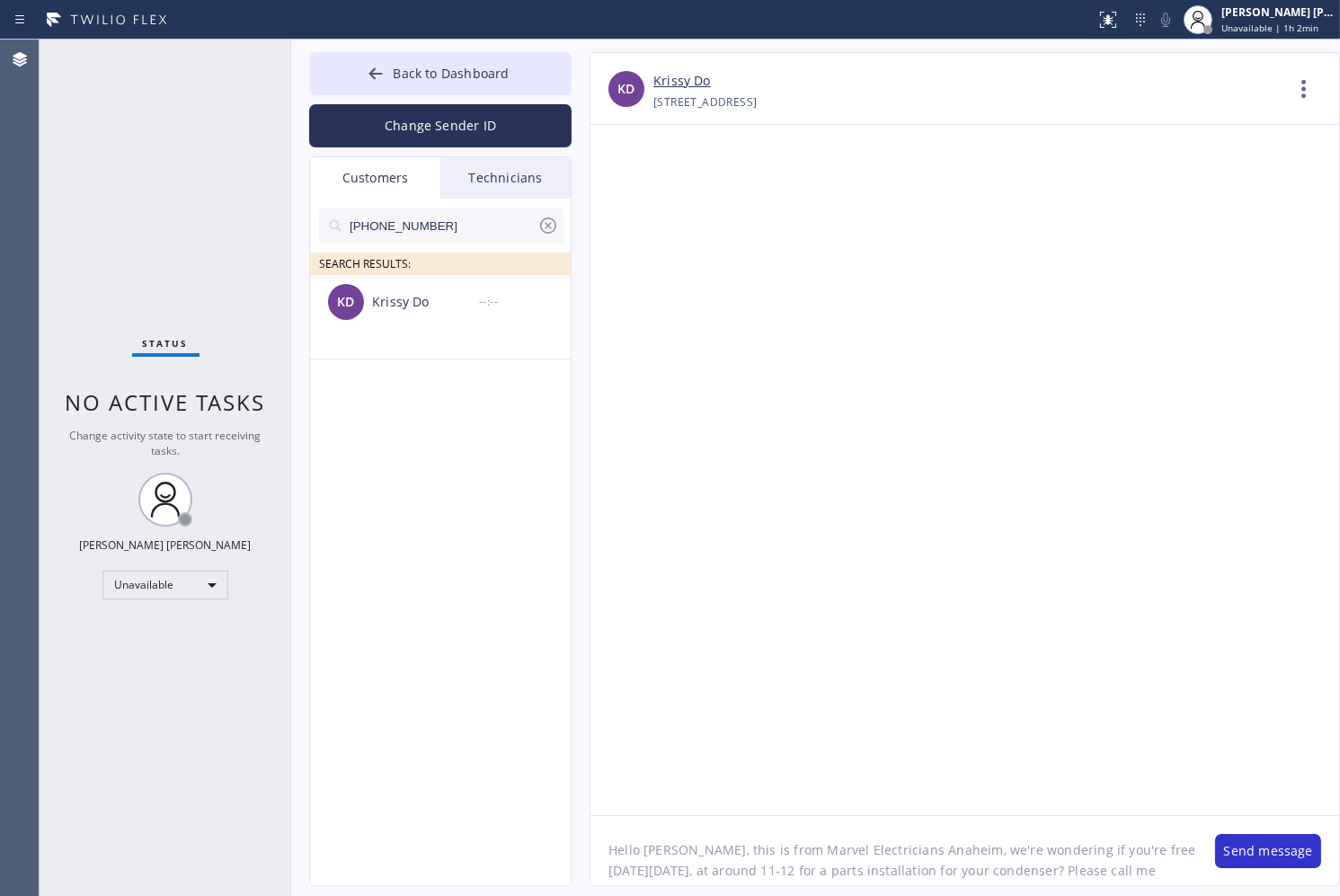
scroll to position [15, 0]
type textarea "Hello [PERSON_NAME], this is from Marvel Electricians Anaheim, we're wondering …"
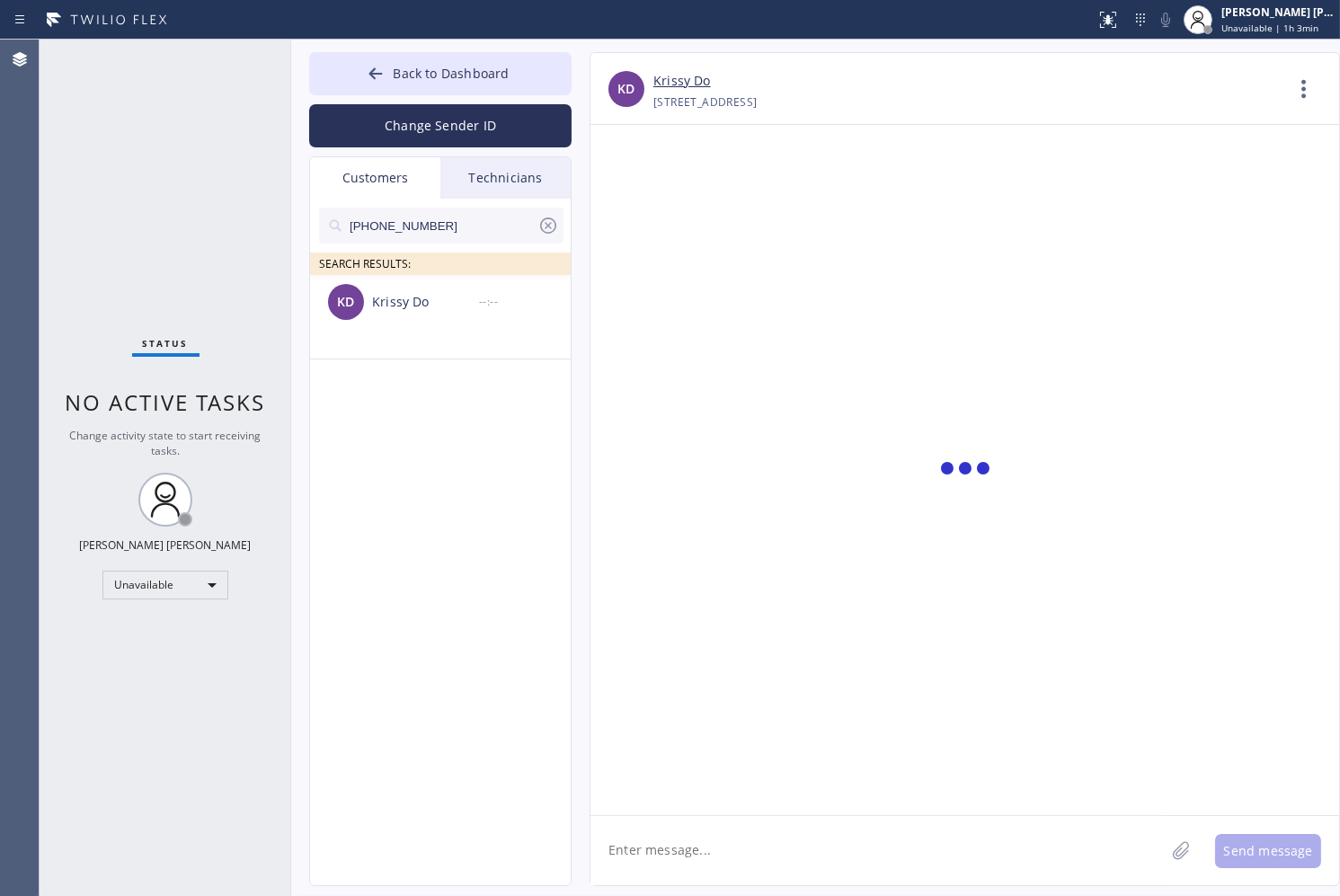
scroll to position [0, 0]
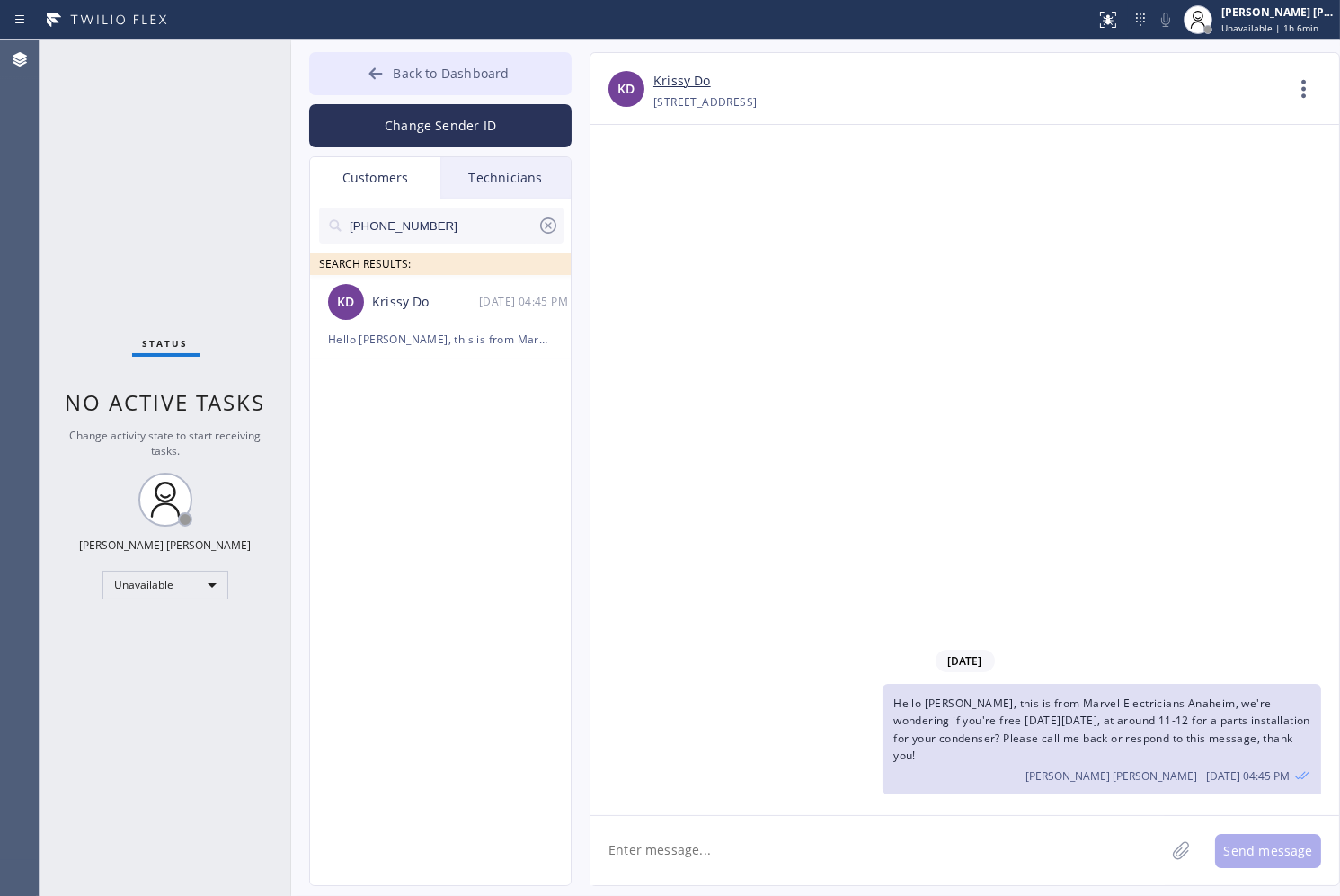
click at [509, 81] on button "Back to Dashboard" at bounding box center [441, 74] width 263 height 43
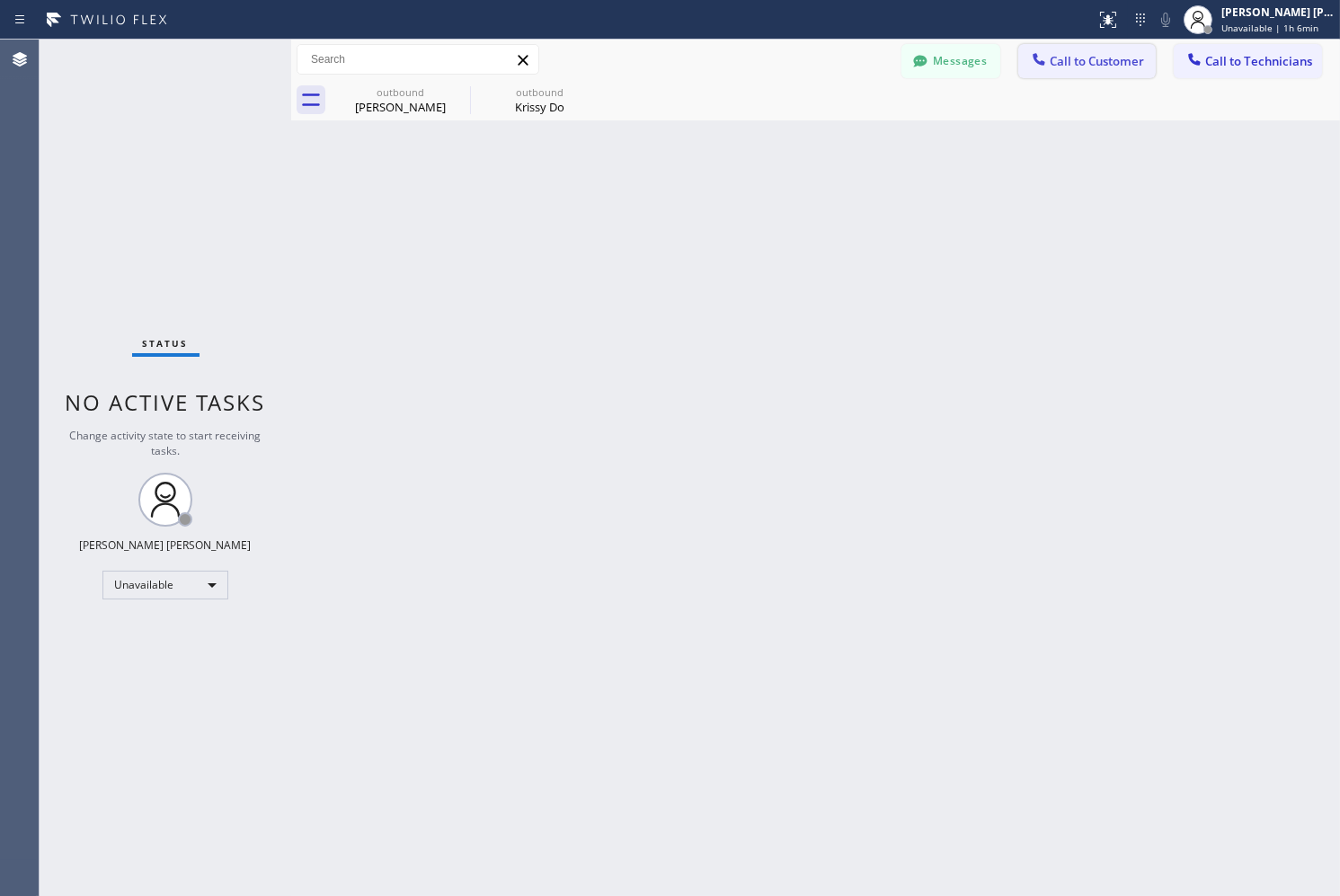
click at [1126, 44] on button "Call to Customer" at bounding box center [1087, 60] width 137 height 34
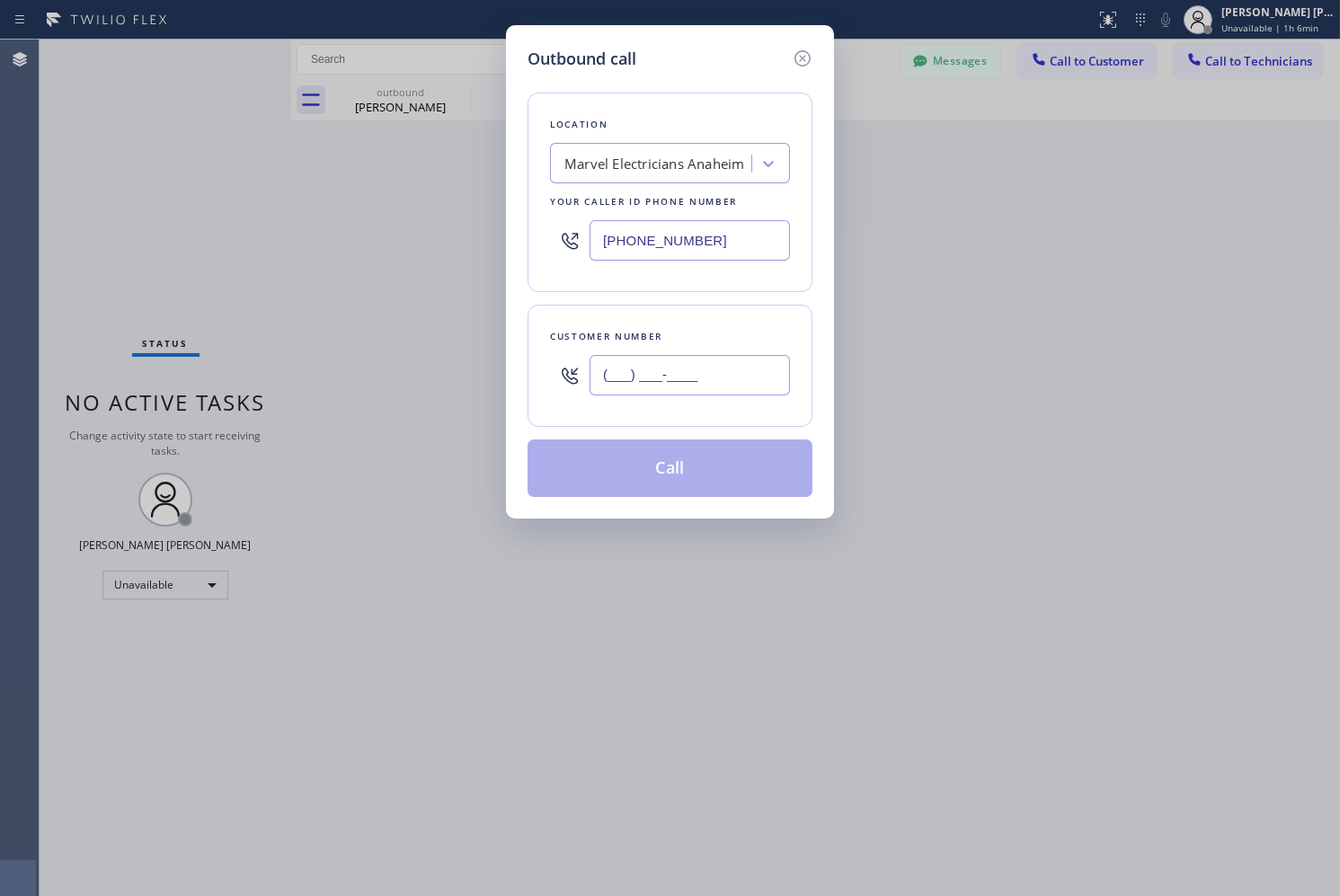
click at [651, 375] on input "(___) ___-____" at bounding box center [690, 376] width 200 height 41
paste input "310) 683-9077"
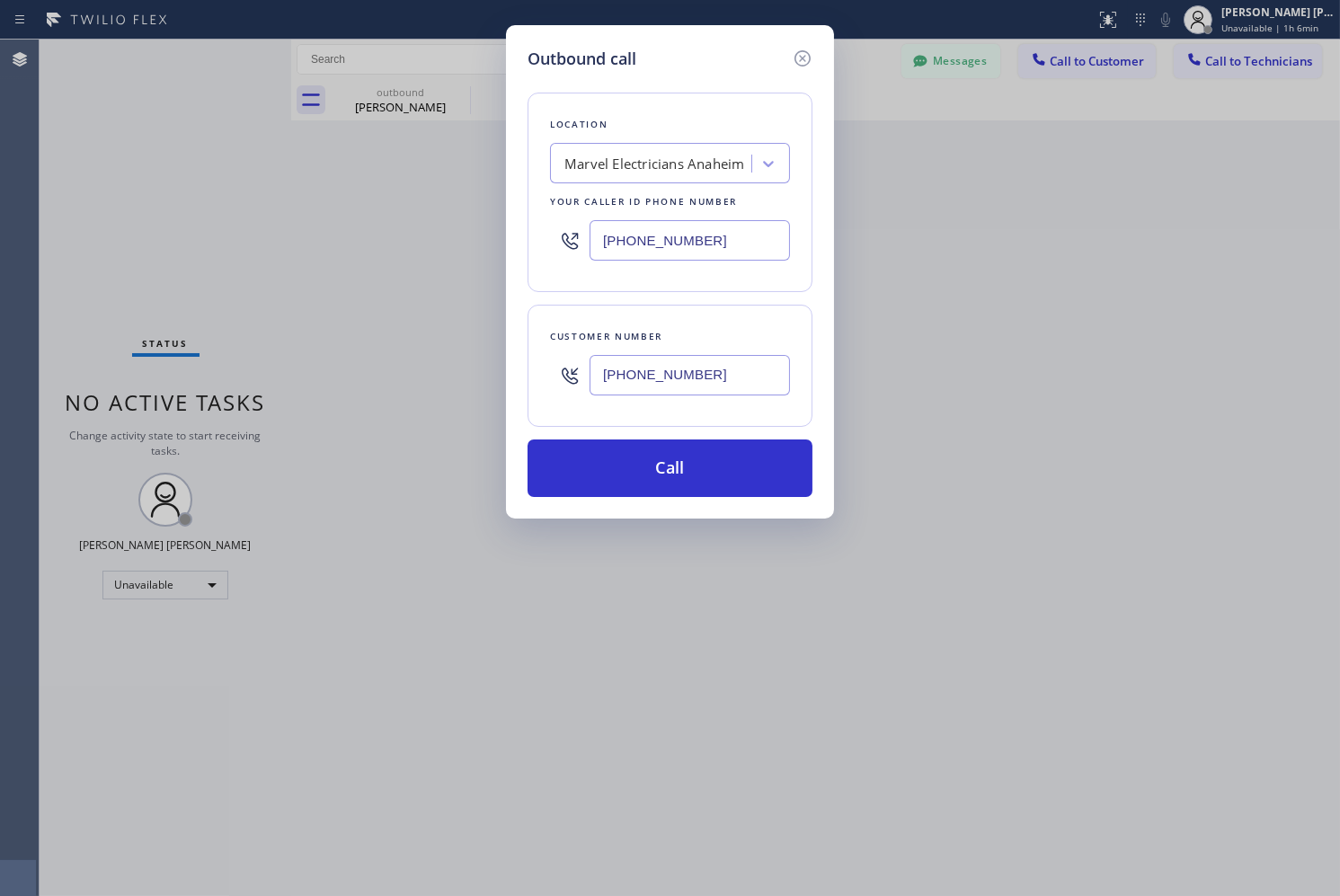
type input "[PHONE_NUMBER]"
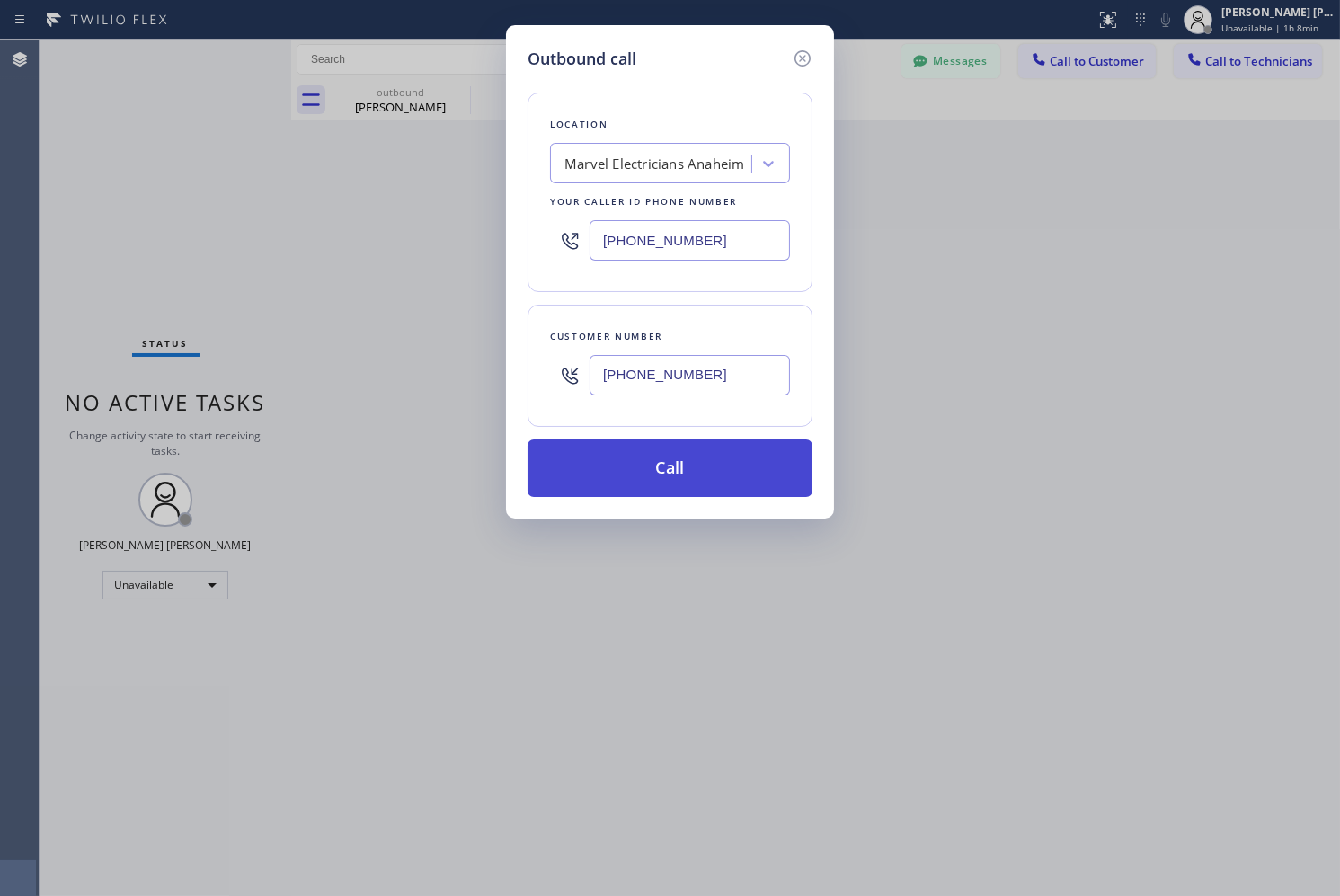
click at [742, 480] on button "Call" at bounding box center [670, 468] width 285 height 57
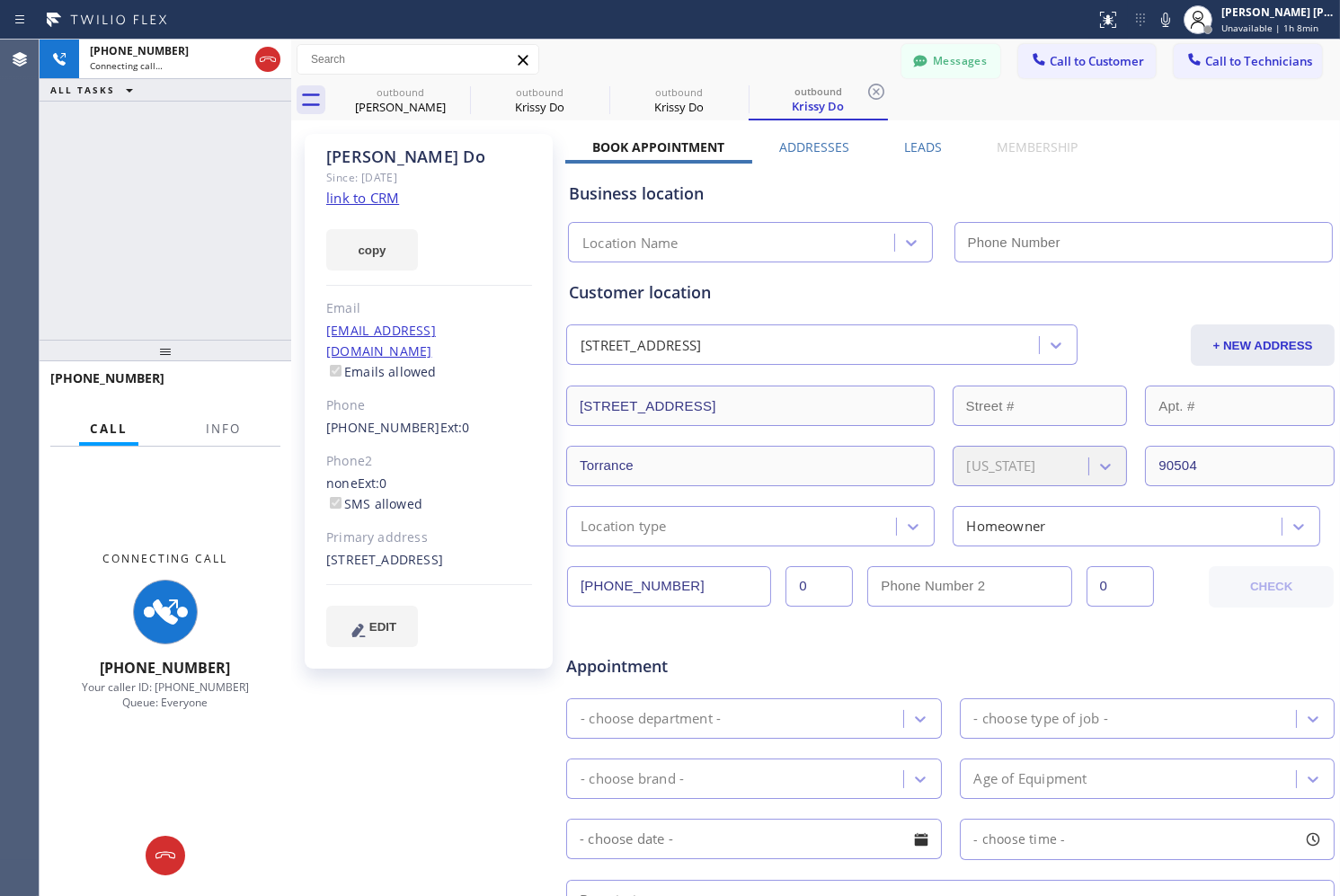
type input "[PHONE_NUMBER]"
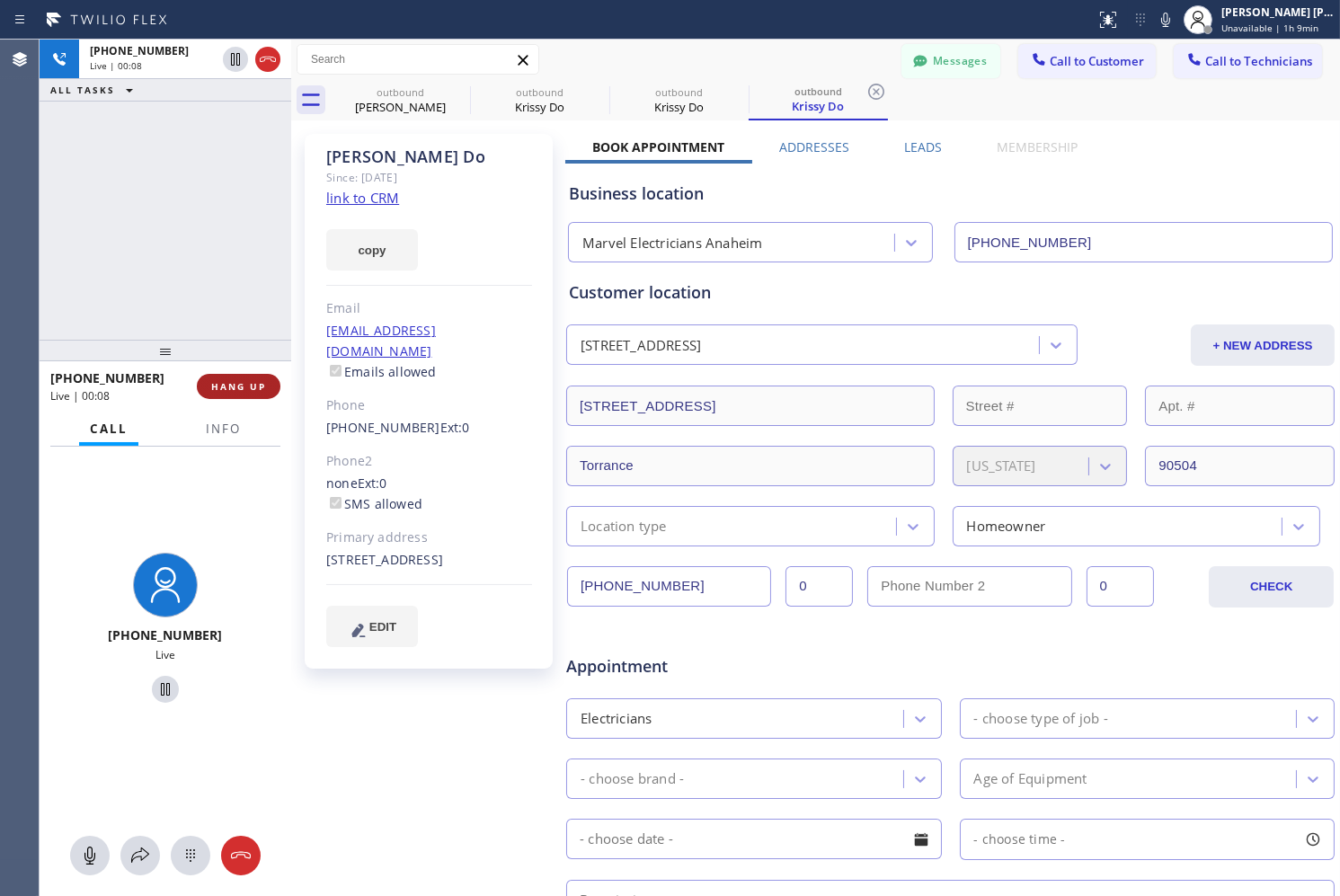
click at [249, 393] on button "HANG UP" at bounding box center [238, 386] width 84 height 25
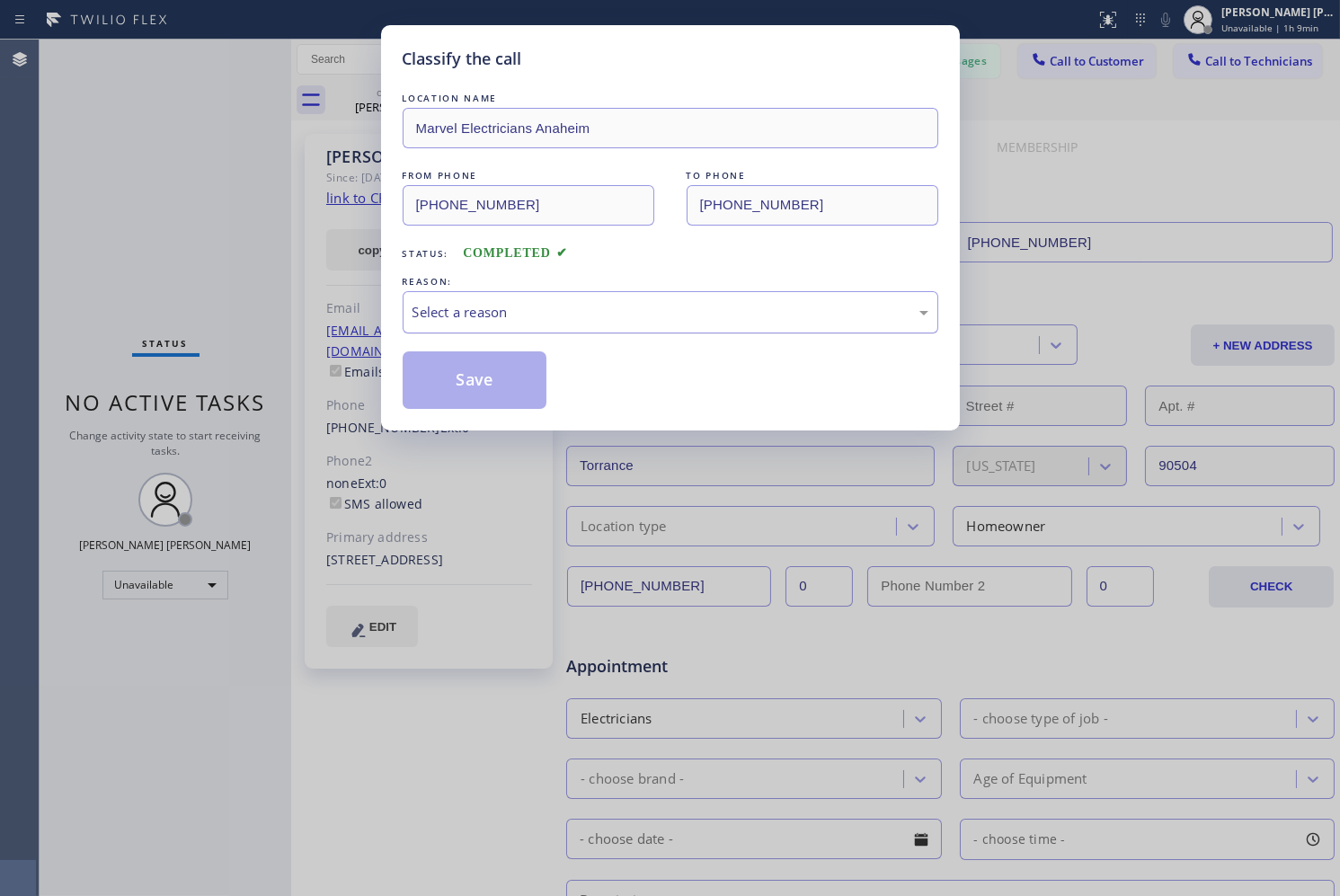
click at [616, 295] on div "Select a reason" at bounding box center [670, 311] width 536 height 42
click at [540, 378] on button "Save" at bounding box center [475, 379] width 145 height 57
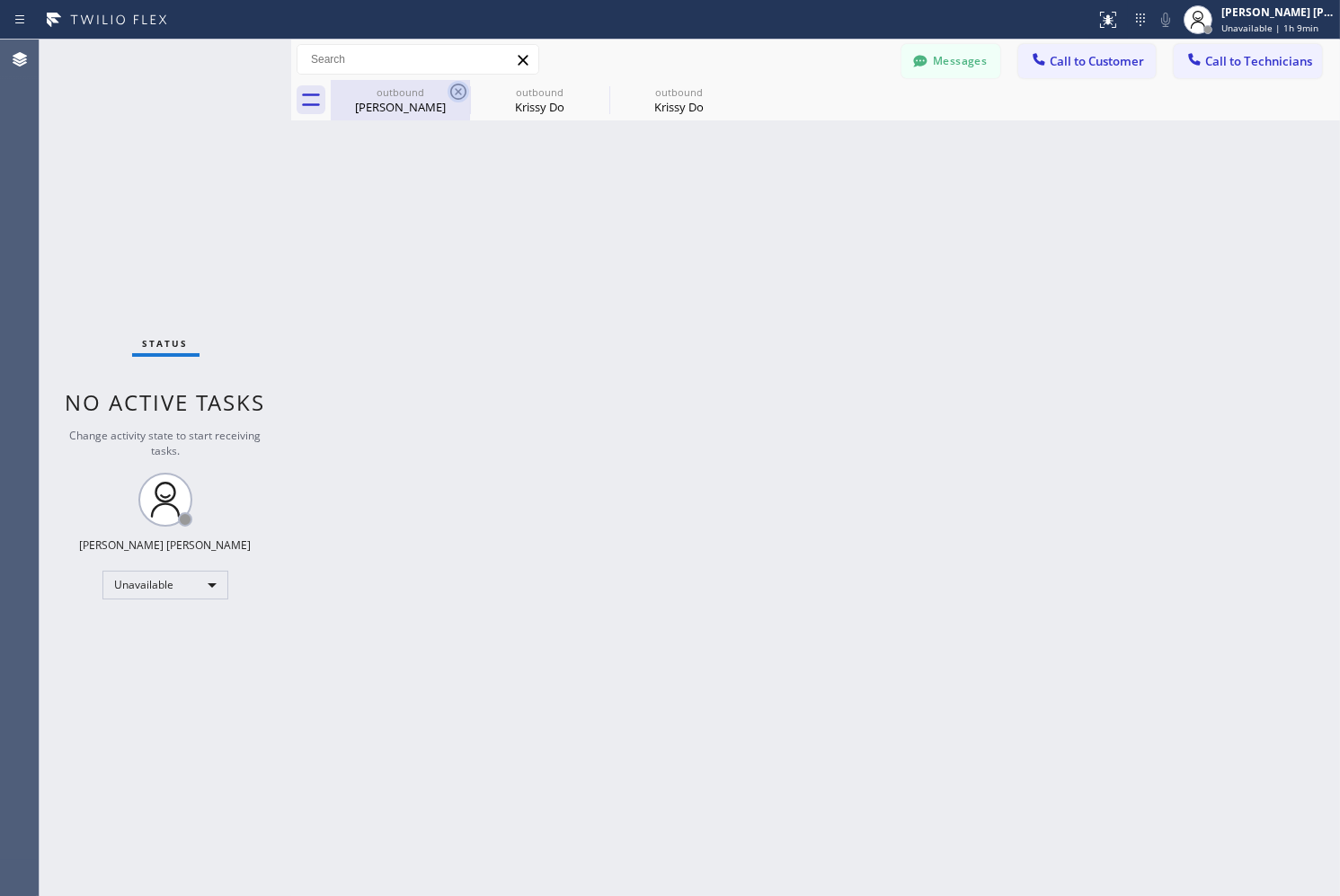
click at [454, 91] on icon at bounding box center [458, 91] width 21 height 21
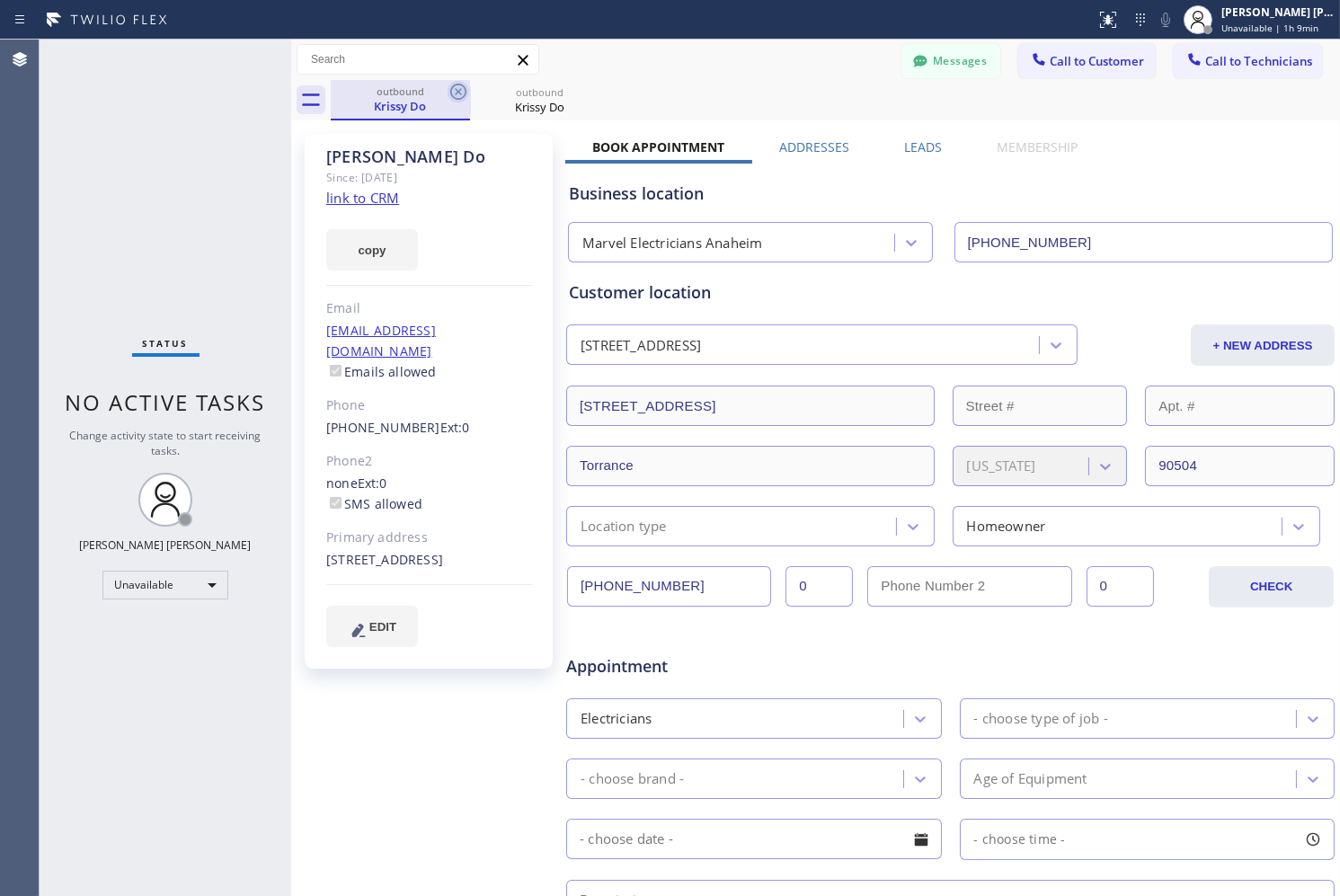
click at [454, 91] on icon at bounding box center [458, 91] width 21 height 21
click at [0, 0] on icon at bounding box center [0, 0] width 0 height 0
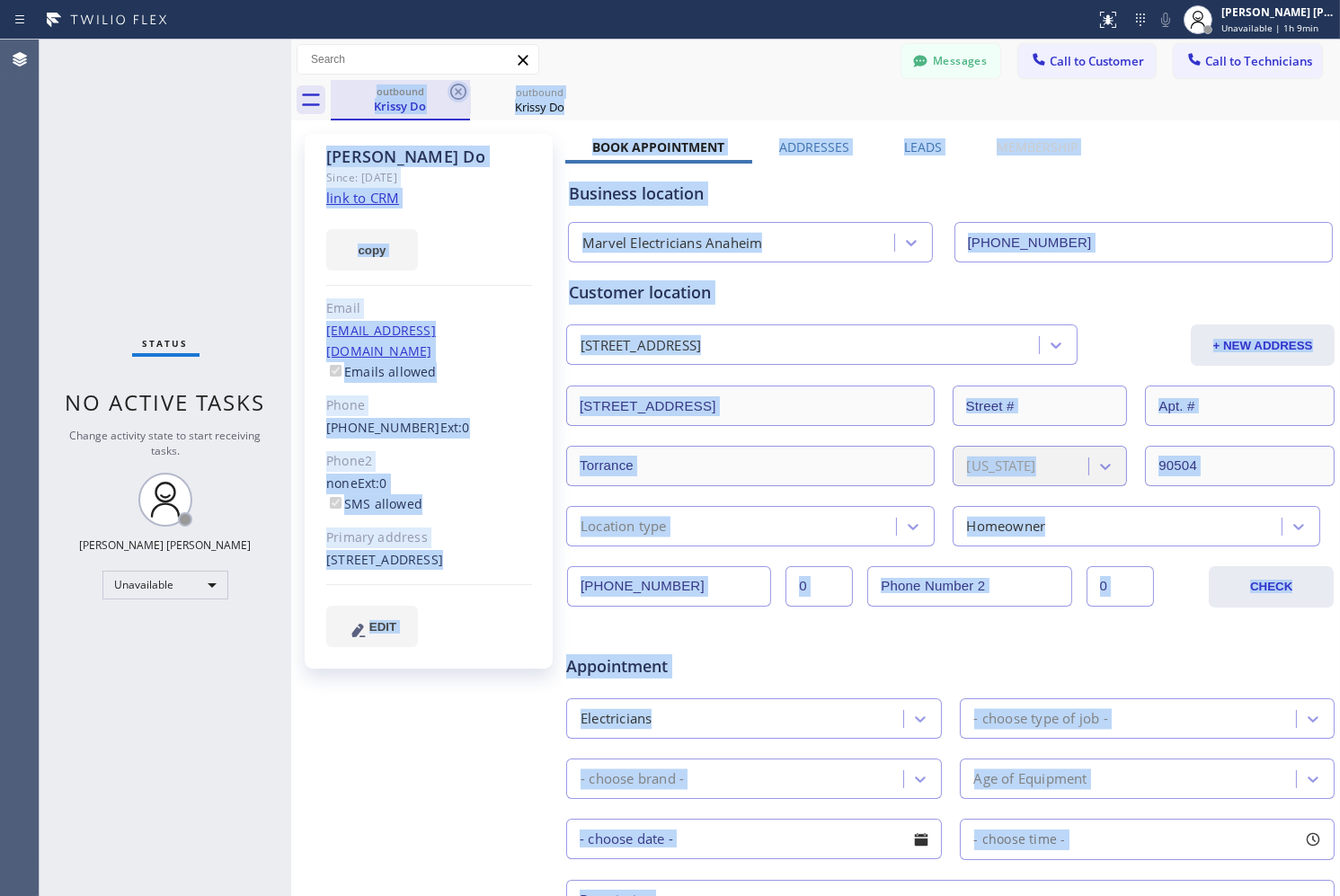
click at [454, 91] on div "outbound Krissy Do outbound [PERSON_NAME]" at bounding box center [835, 100] width 1009 height 41
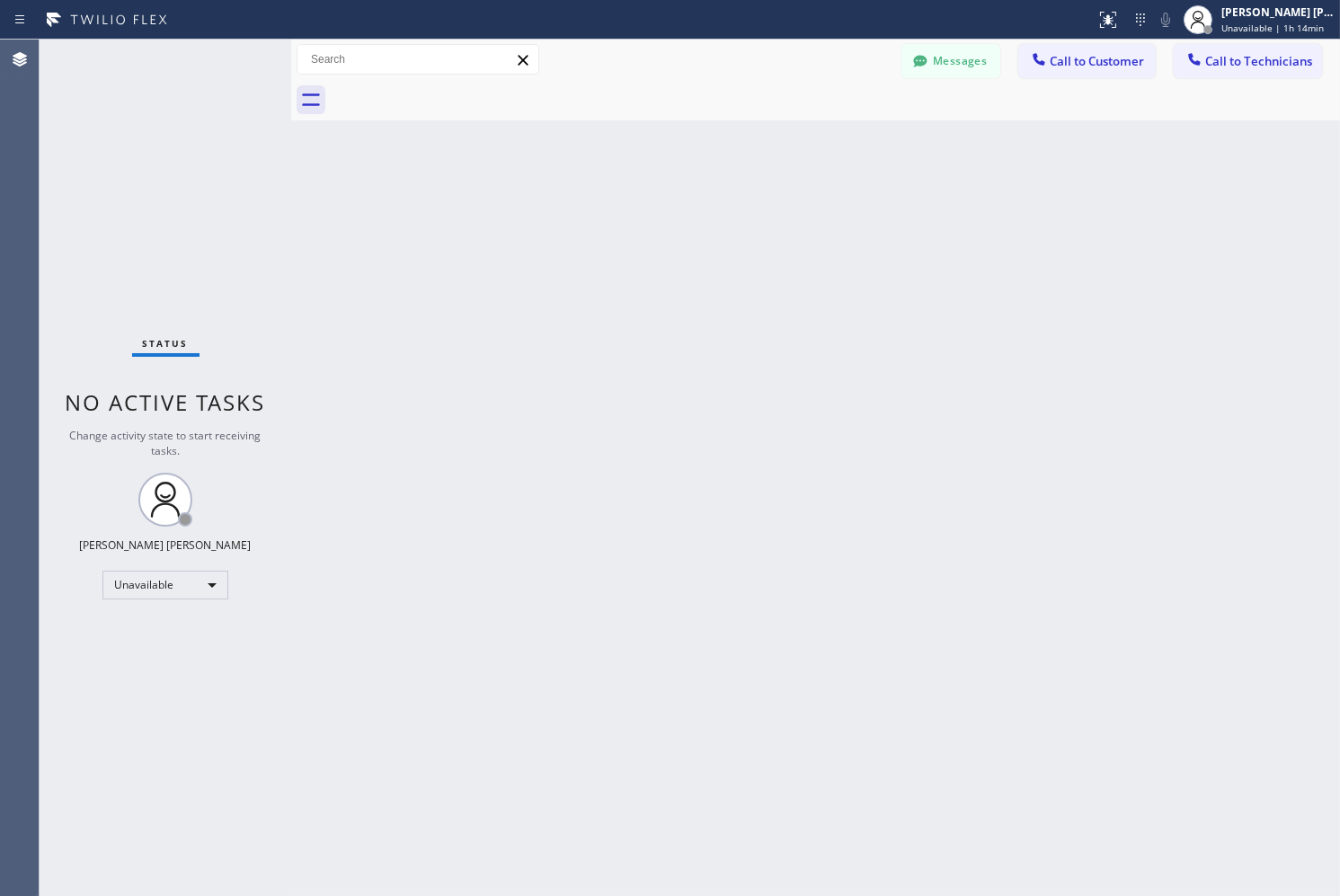
click at [1092, 586] on div "Back to Dashboard Change Sender ID Customers Technicians [PHONE_NUMBER] SEARCH …" at bounding box center [815, 468] width 1049 height 856
click at [1222, 9] on div "[PERSON_NAME] [PERSON_NAME]" at bounding box center [1279, 13] width 113 height 16
click at [1234, 76] on button "Offline" at bounding box center [1250, 72] width 180 height 23
click at [1264, 28] on span "Unavailable | 1h 26min" at bounding box center [1273, 27] width 102 height 13
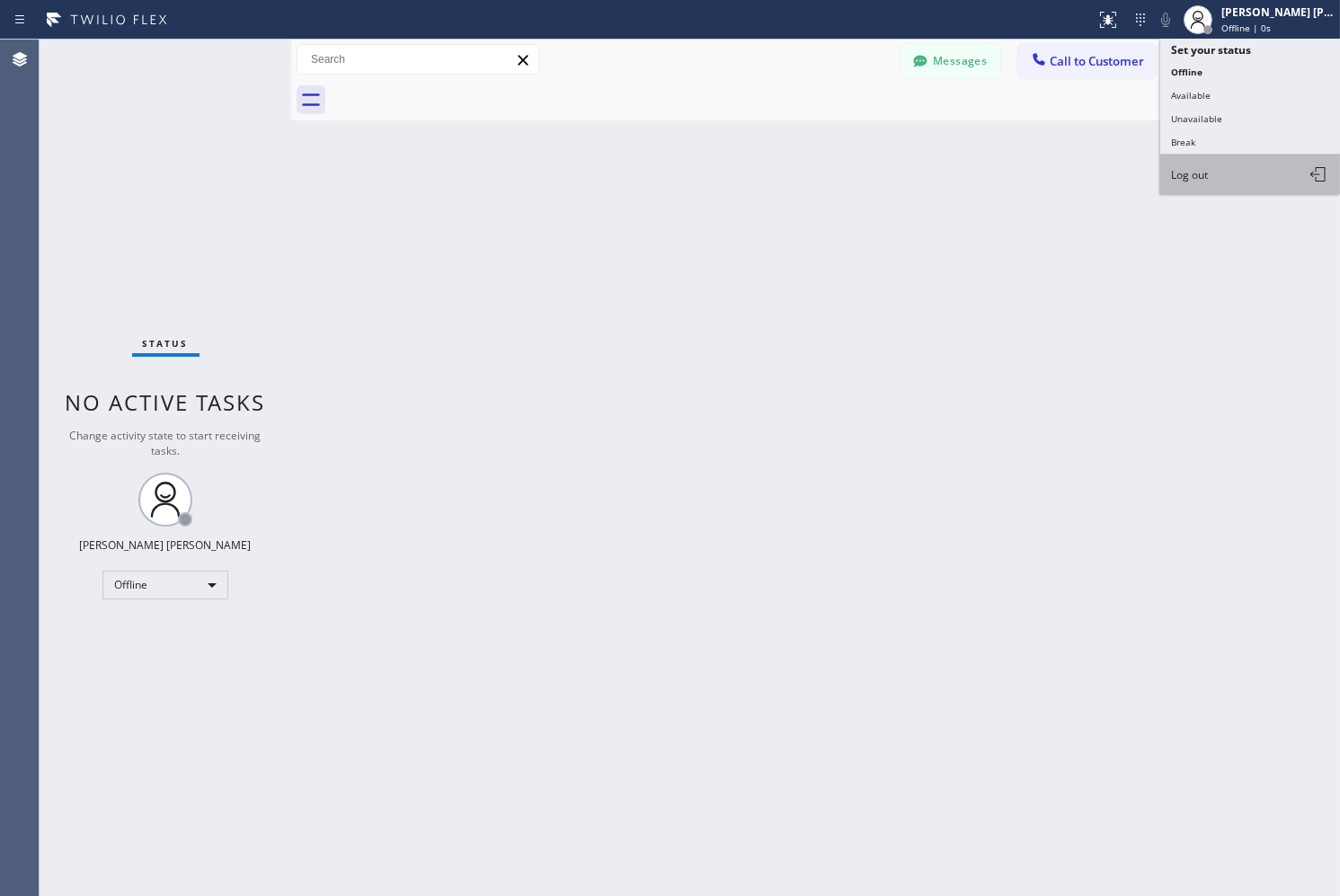
click at [1275, 186] on button "Log out" at bounding box center [1250, 174] width 180 height 40
